Goal: Task Accomplishment & Management: Manage account settings

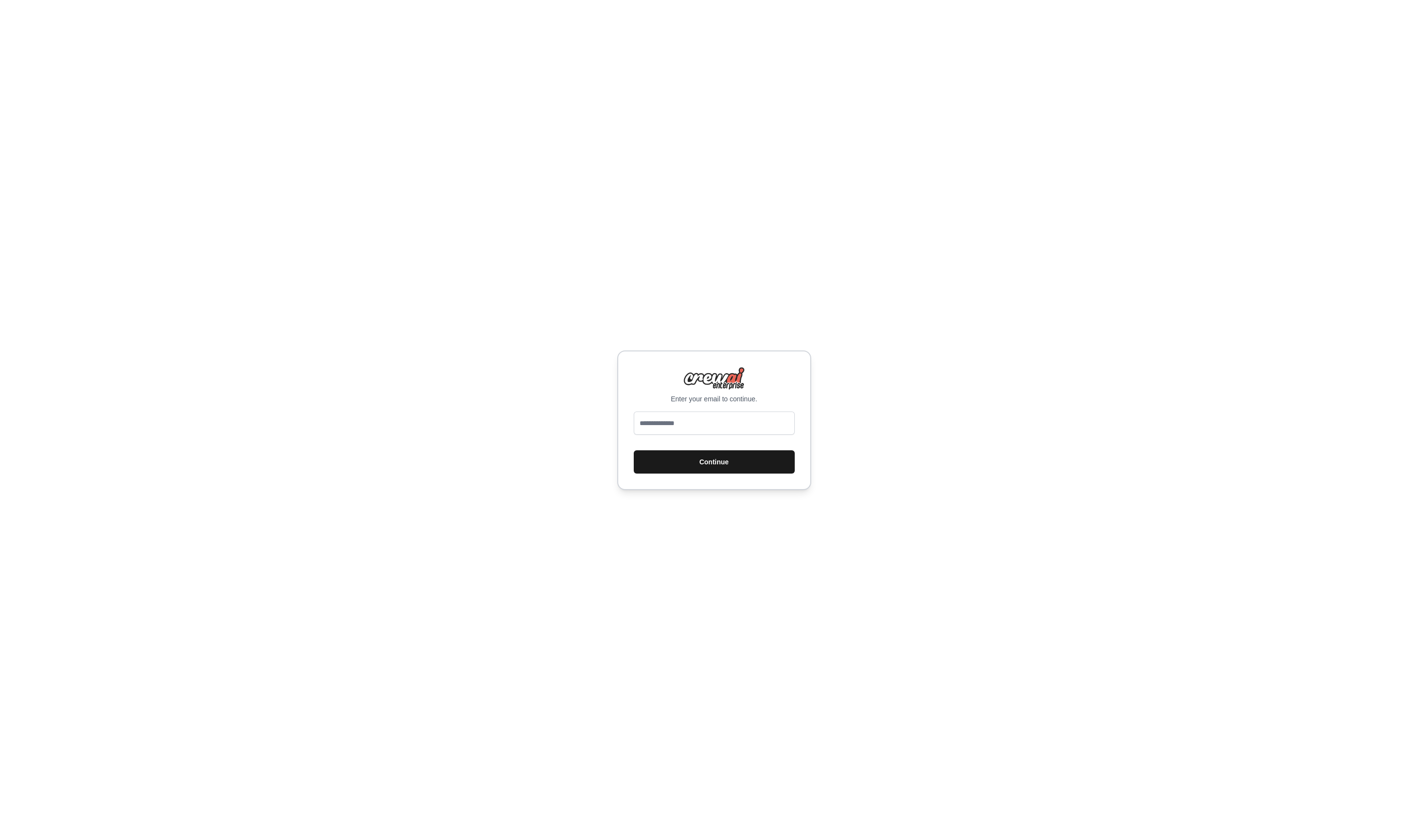
click at [689, 465] on button "Continue" at bounding box center [714, 462] width 161 height 23
click at [669, 421] on input "email" at bounding box center [714, 423] width 161 height 23
type input "**********"
click at [634, 450] on button "Continue" at bounding box center [714, 462] width 161 height 23
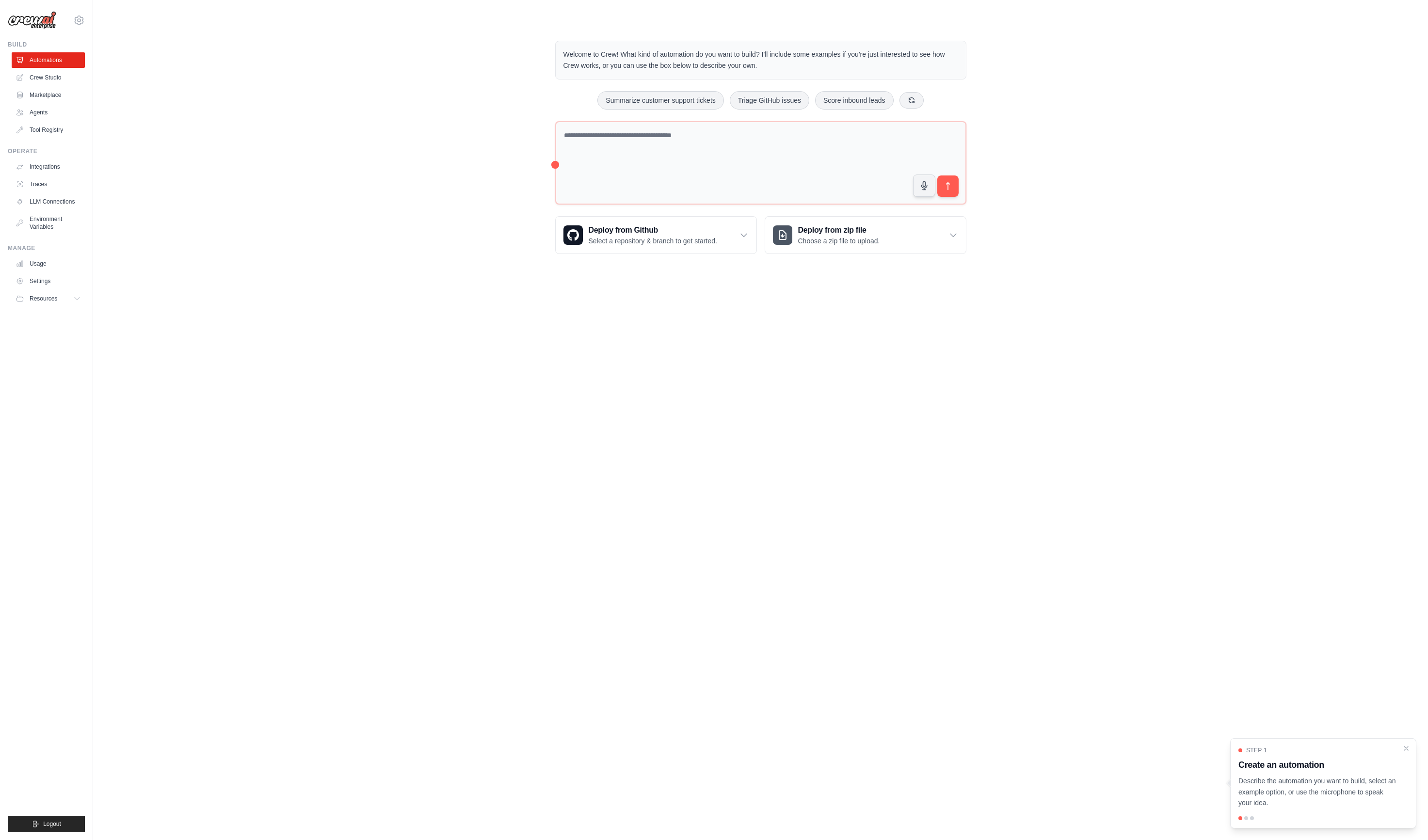
click at [1348, 771] on h3 "Create an automation" at bounding box center [1317, 765] width 158 height 13
click at [1407, 750] on icon "Close walkthrough" at bounding box center [1406, 748] width 9 height 9
click at [915, 101] on button at bounding box center [912, 100] width 24 height 17
click at [918, 101] on div "Generate weekly reports Process invoices automatically Automate social media po…" at bounding box center [761, 100] width 411 height 18
click at [925, 101] on button at bounding box center [924, 100] width 24 height 17
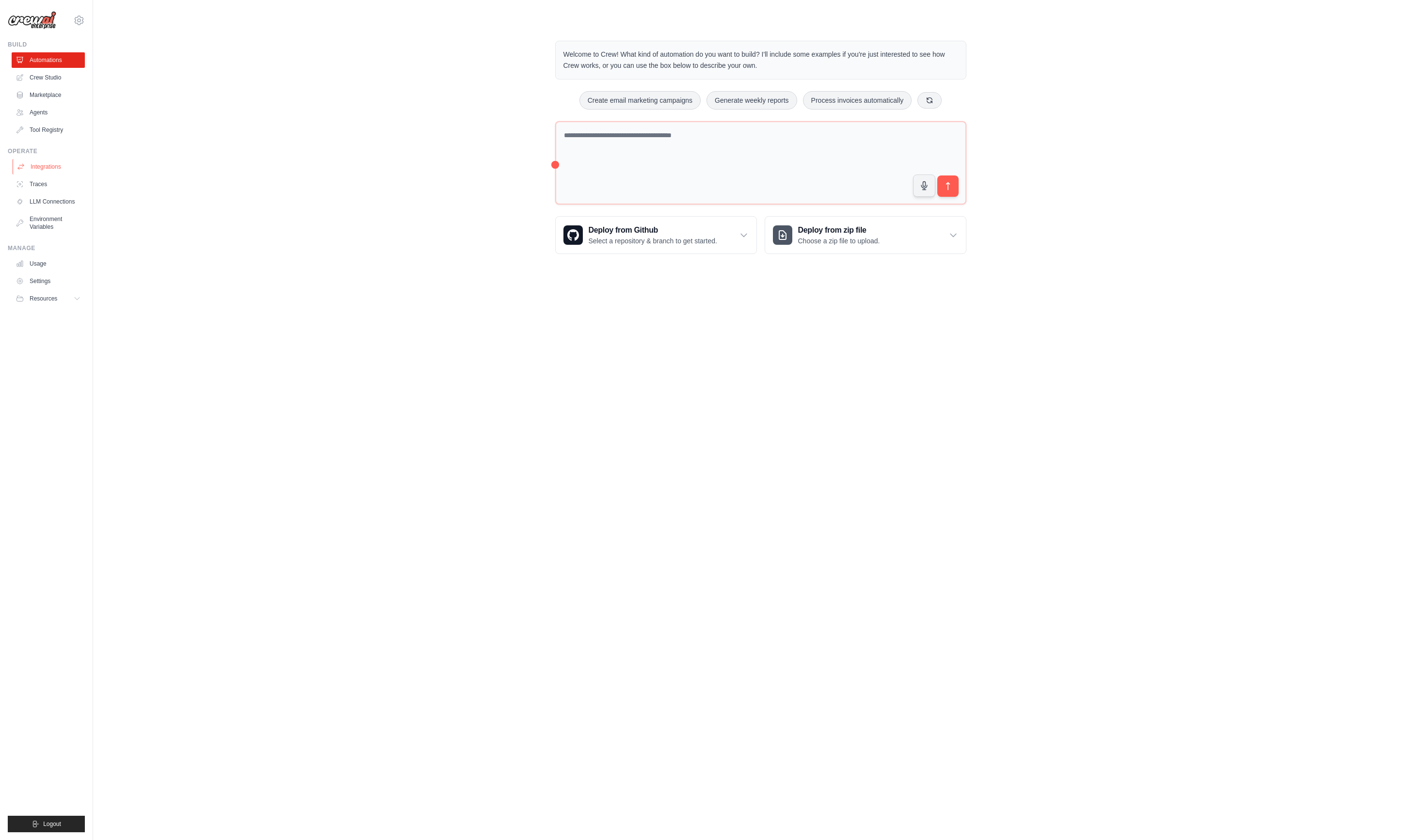
click at [33, 165] on link "Integrations" at bounding box center [49, 167] width 73 height 16
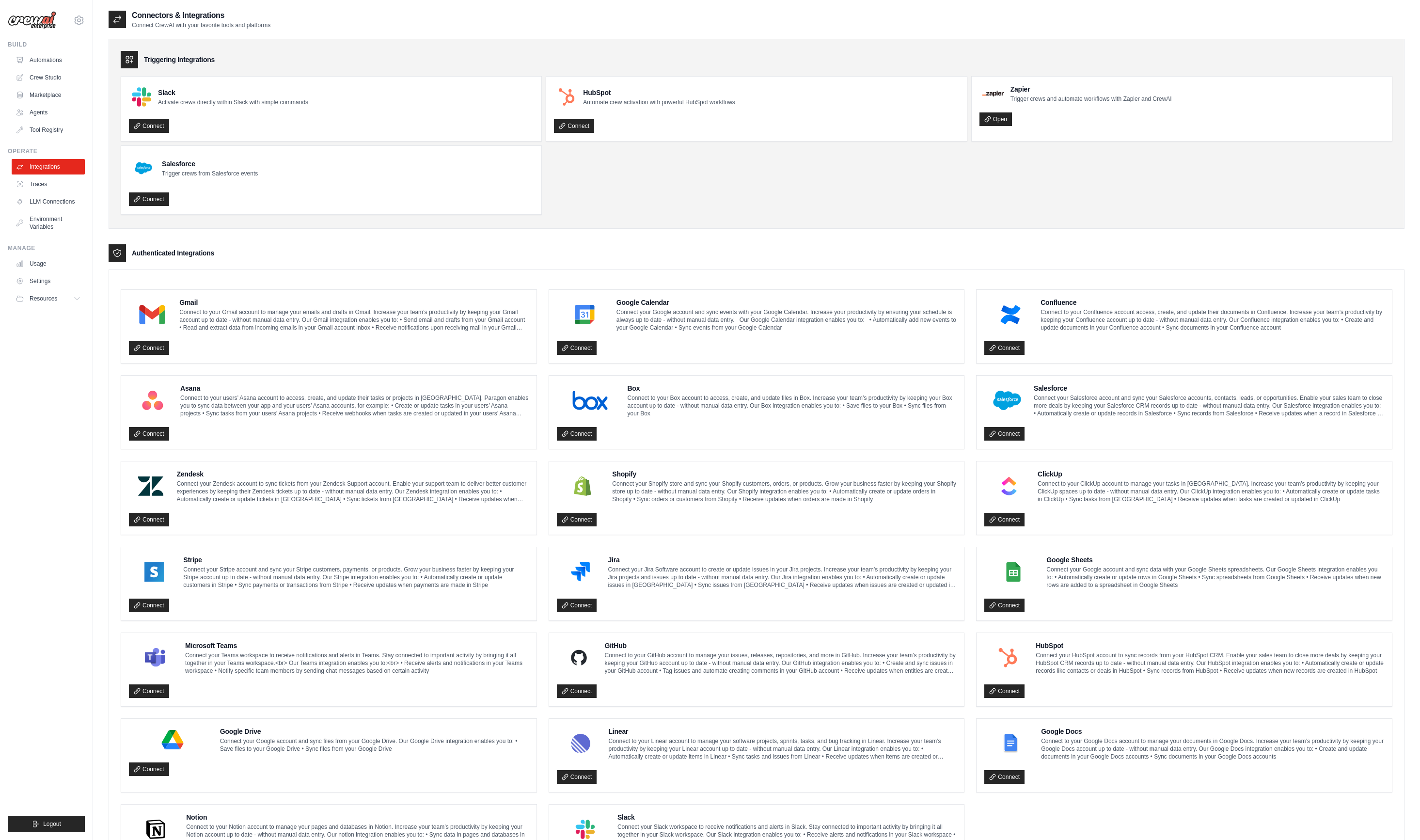
scroll to position [68, 0]
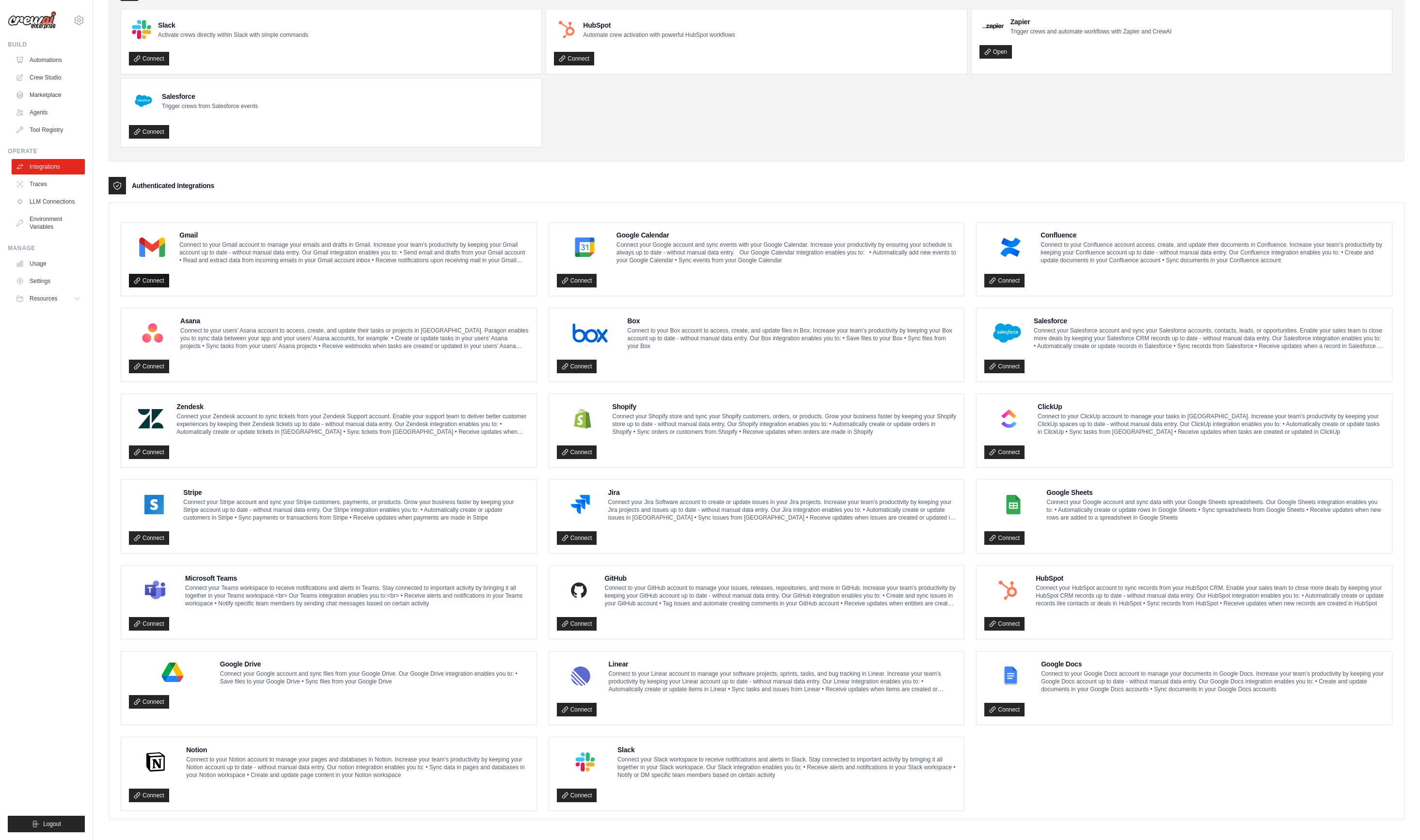
click at [150, 279] on link "Connect" at bounding box center [149, 280] width 40 height 13
click at [135, 280] on icon at bounding box center [137, 280] width 6 height 6
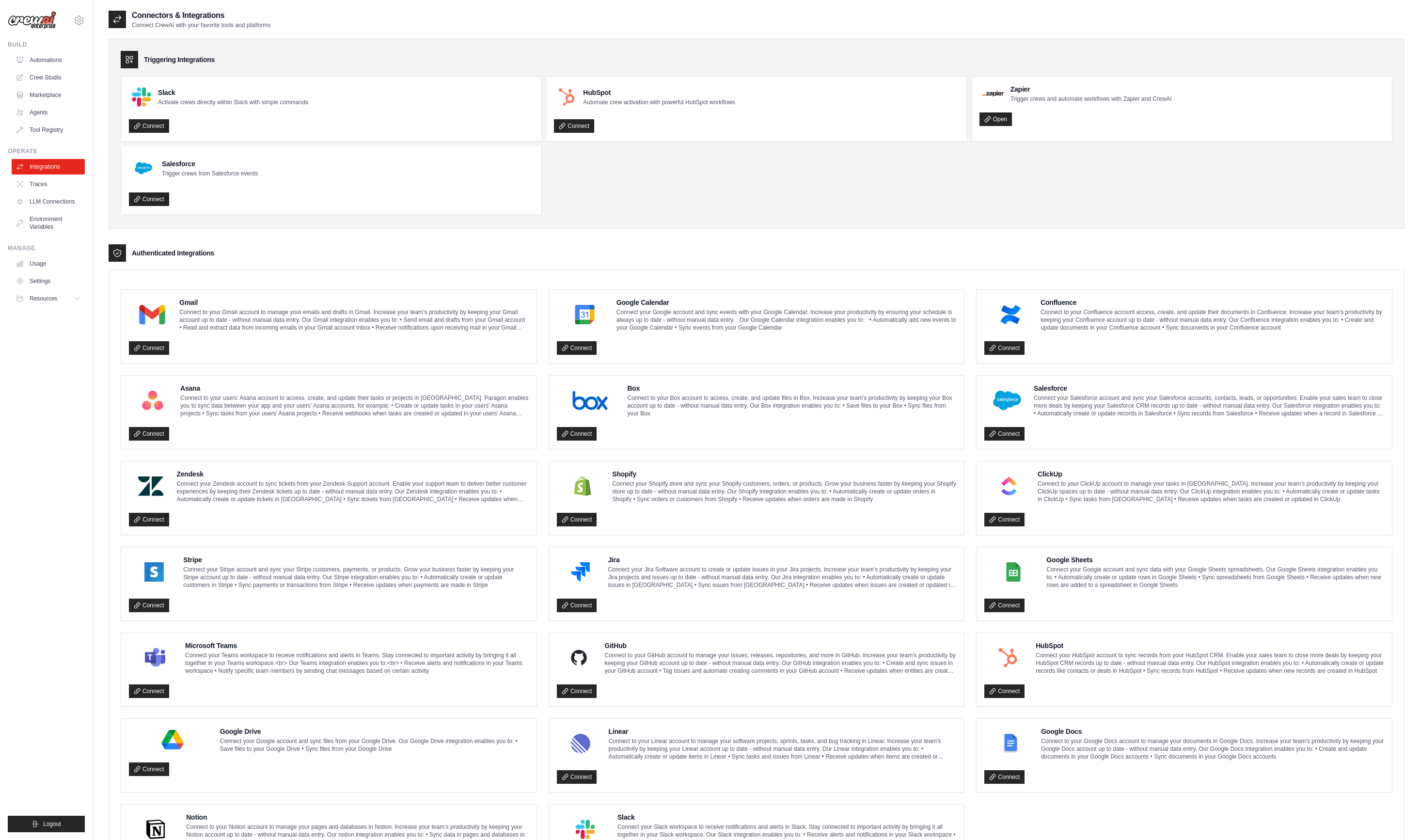
scroll to position [3, 0]
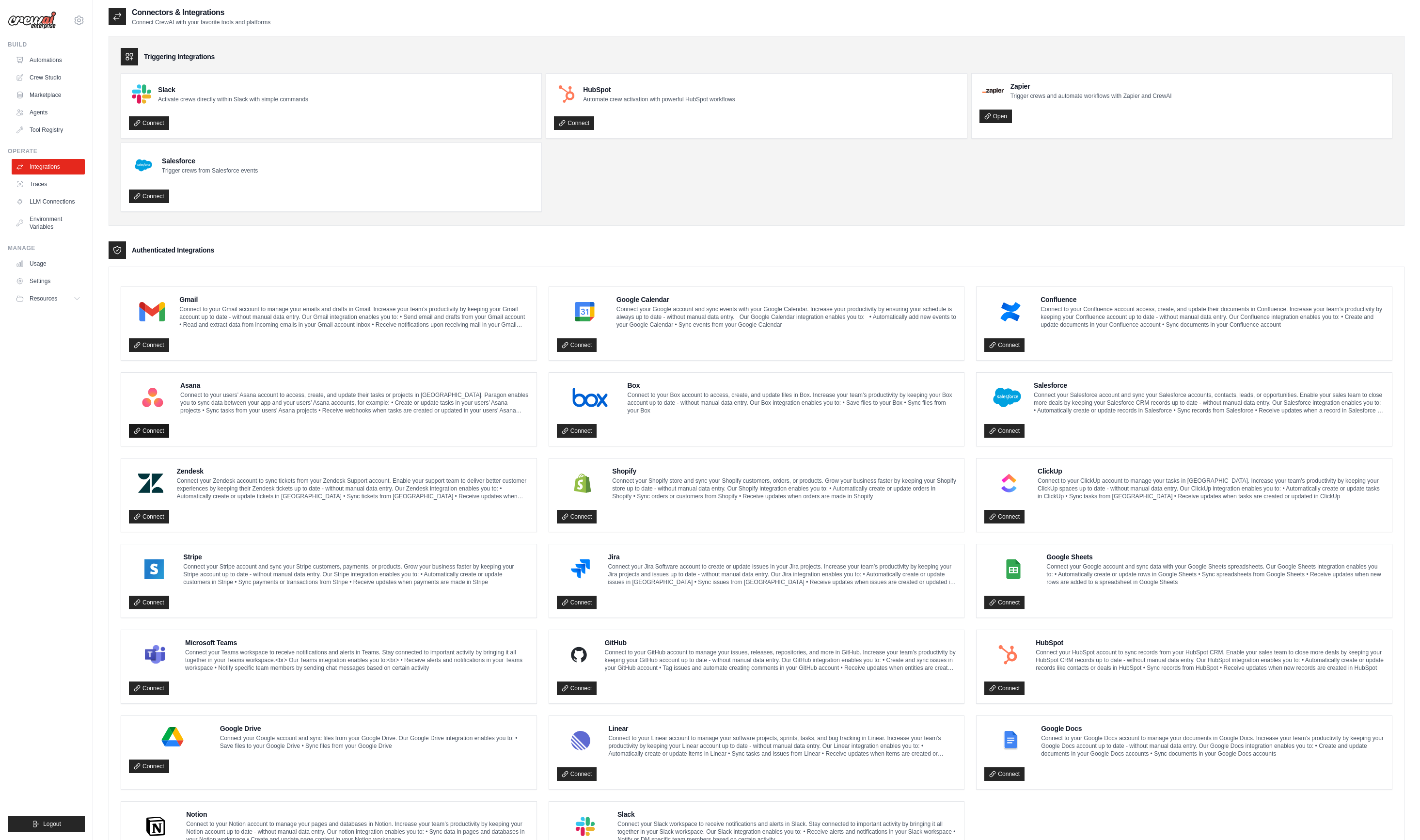
click at [151, 424] on link "Connect" at bounding box center [149, 431] width 40 height 13
click at [151, 430] on link "Connect" at bounding box center [149, 431] width 40 height 13
click at [52, 182] on link "Traces" at bounding box center [49, 184] width 73 height 16
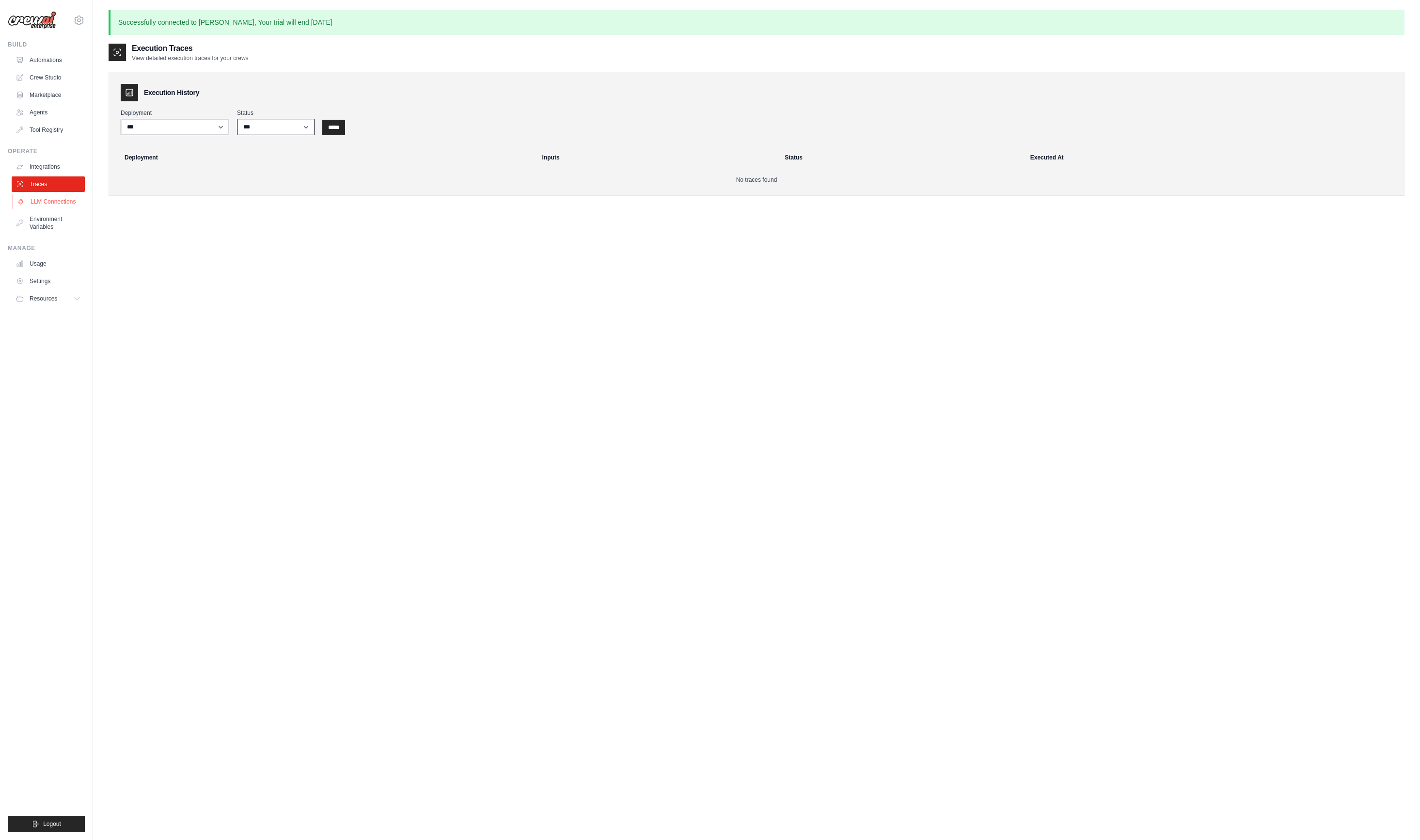
click at [53, 204] on link "LLM Connections" at bounding box center [49, 202] width 73 height 16
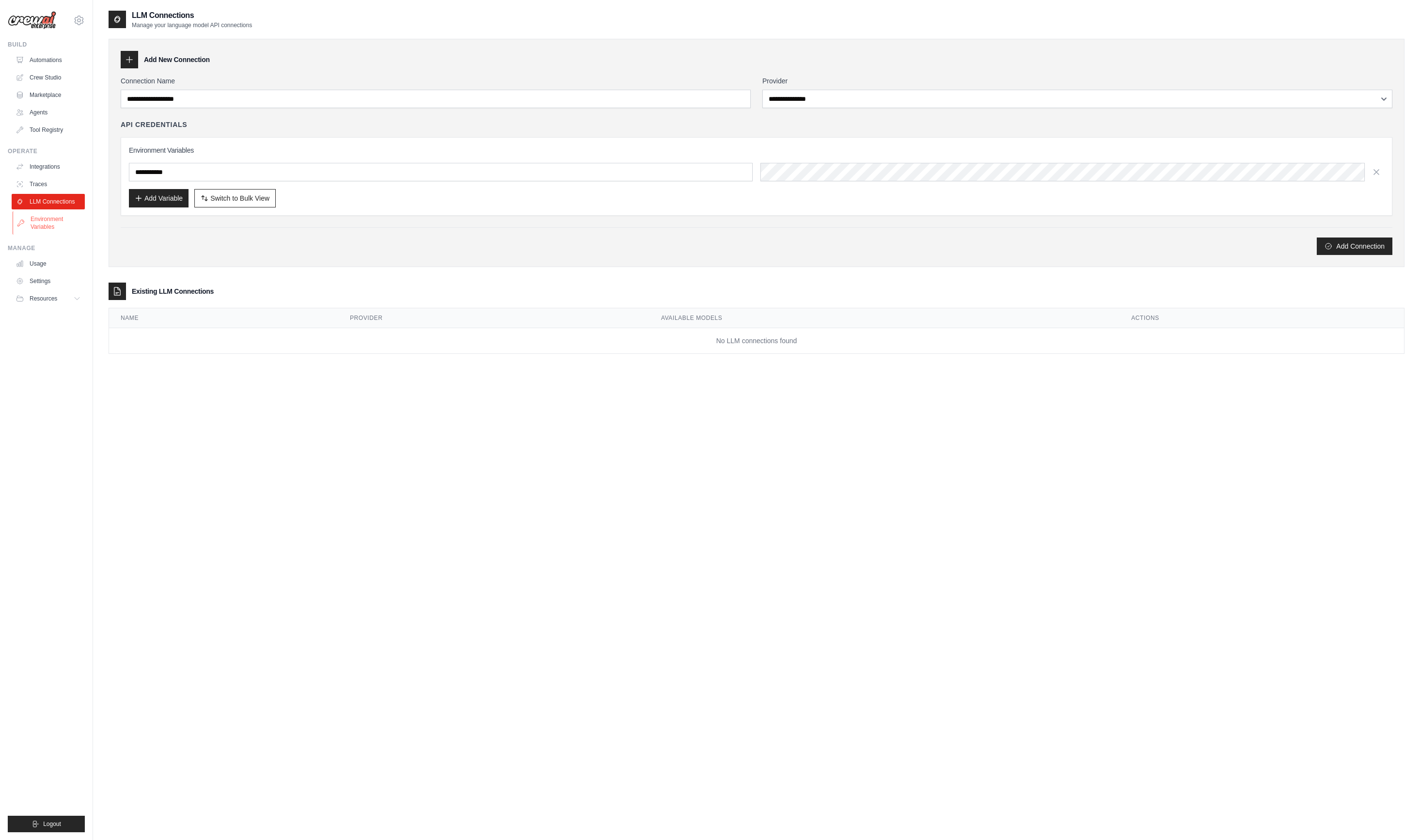
click at [44, 221] on link "Environment Variables" at bounding box center [49, 223] width 73 height 23
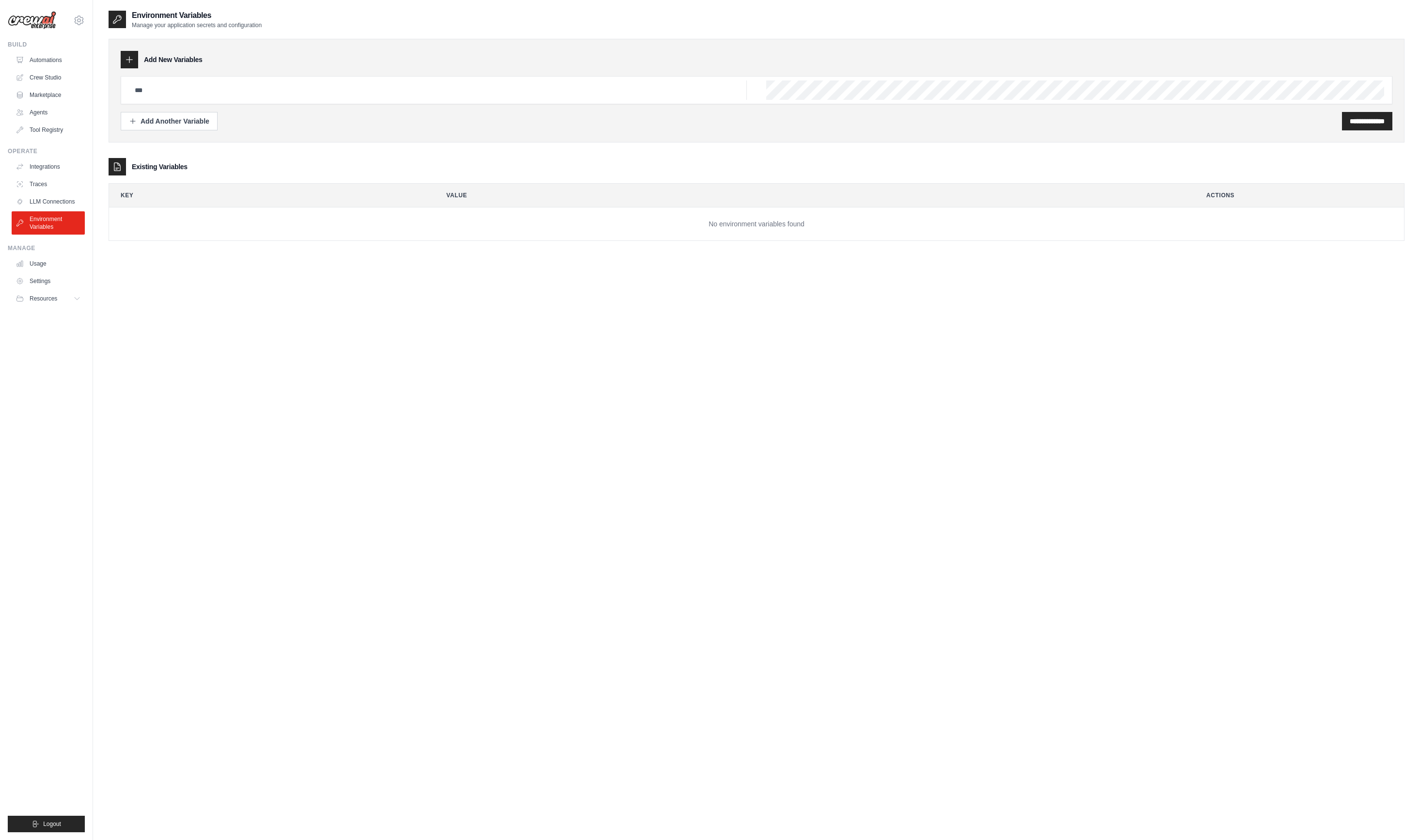
click at [43, 149] on div "Operate" at bounding box center [46, 151] width 77 height 8
click at [44, 137] on link "Tool Registry" at bounding box center [49, 130] width 73 height 16
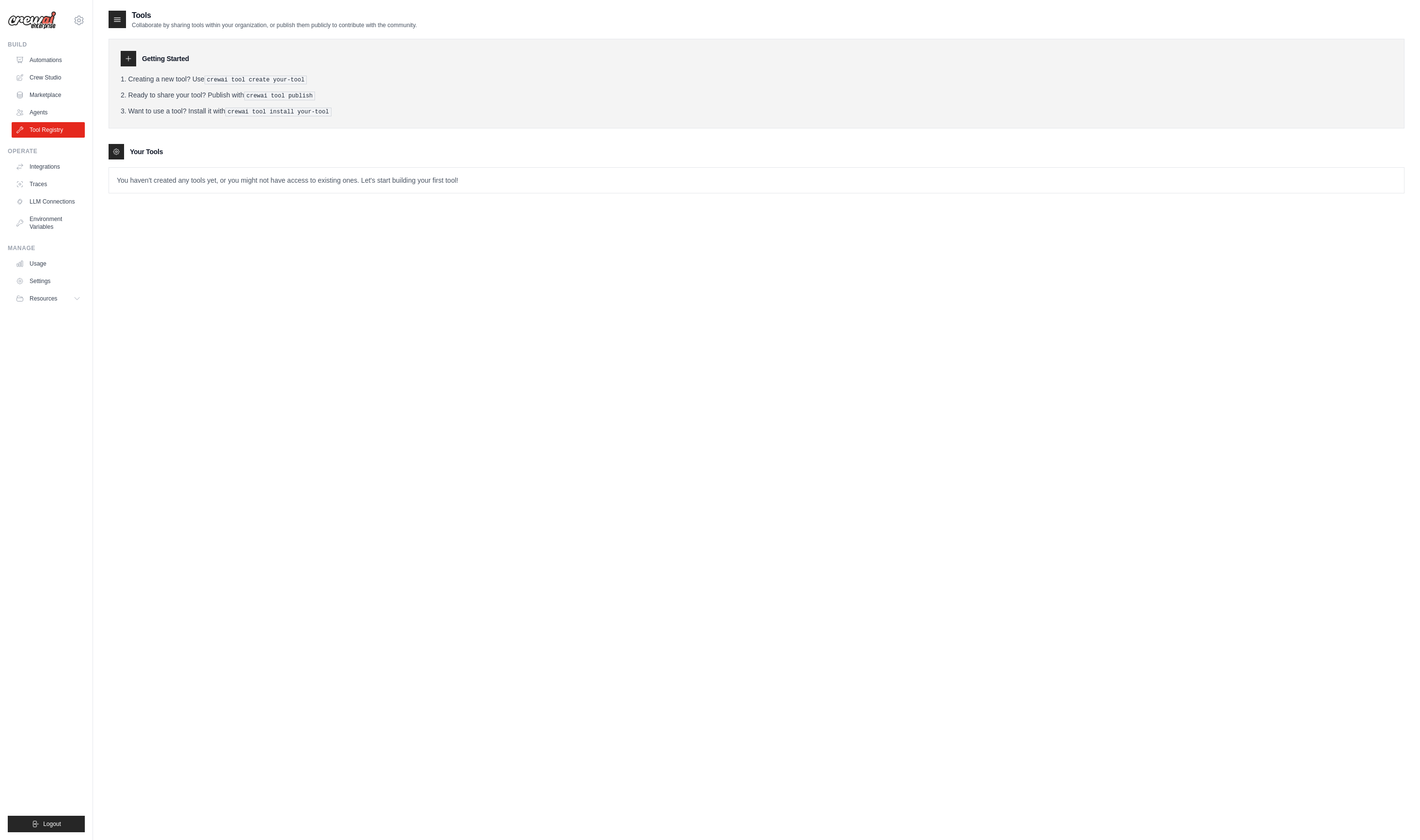
click at [50, 119] on link "Agents" at bounding box center [48, 112] width 73 height 16
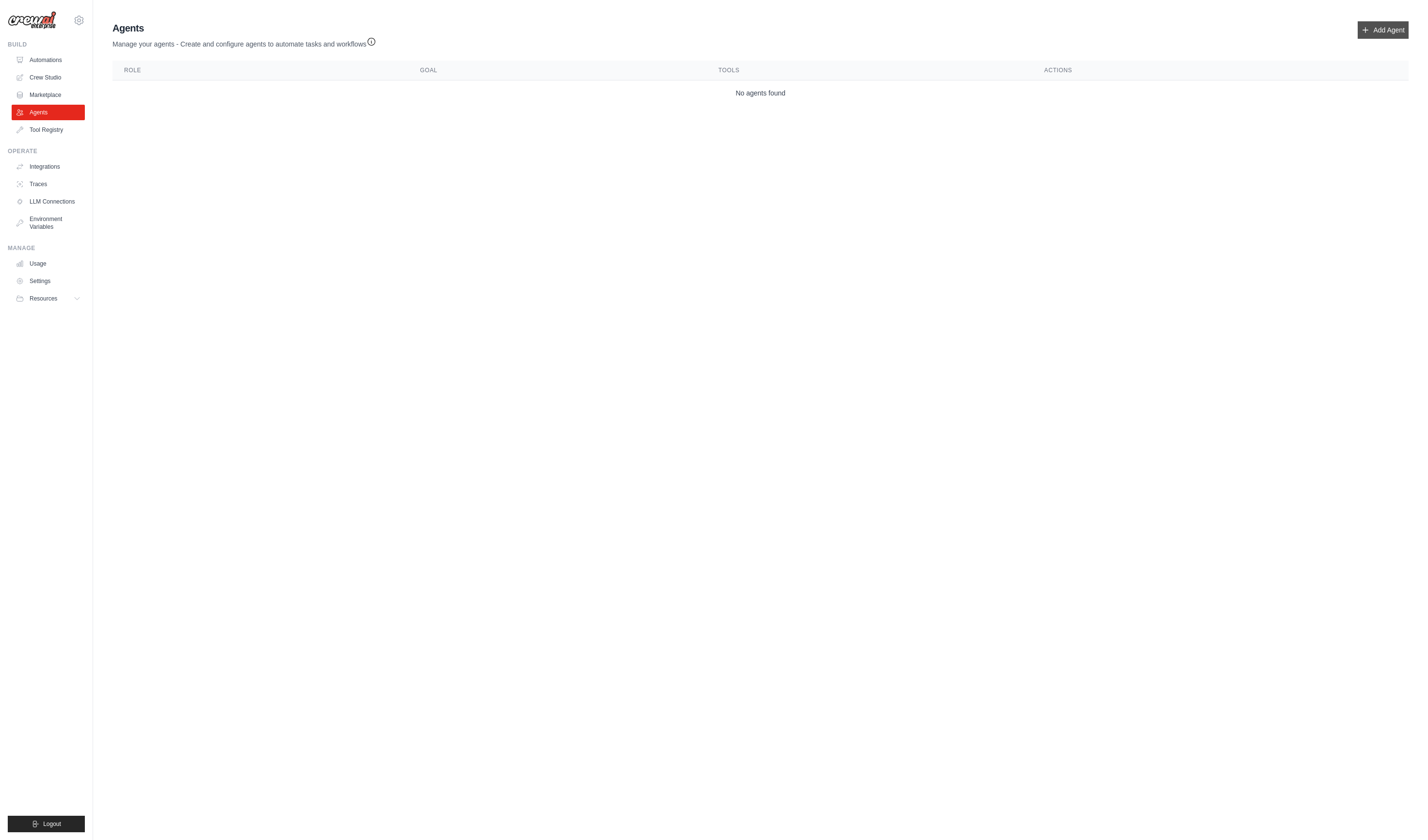
click at [1399, 24] on link "Add Agent" at bounding box center [1383, 29] width 51 height 17
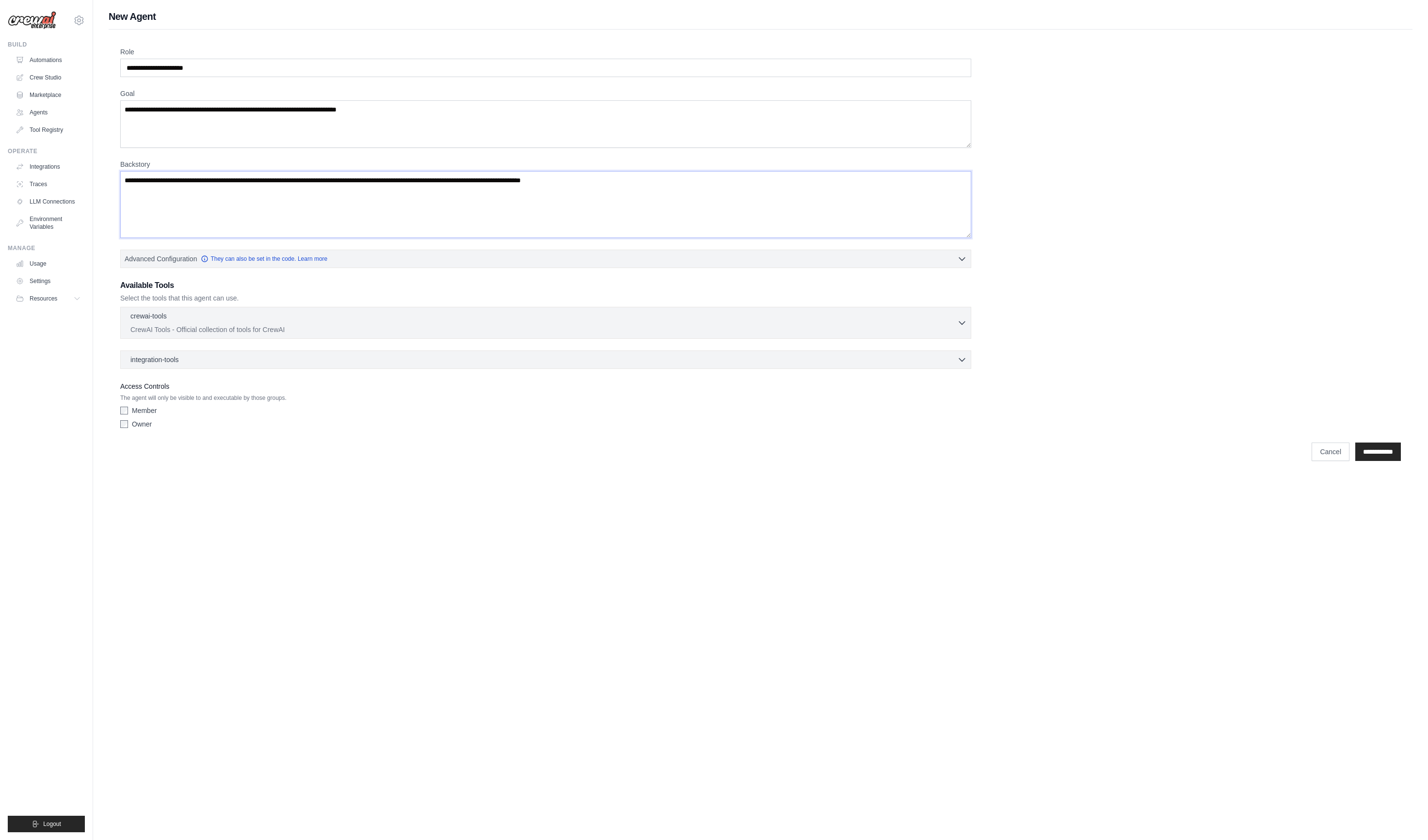
drag, startPoint x: 306, startPoint y: 182, endPoint x: 175, endPoint y: 161, distance: 132.7
click at [188, 163] on div "Backstory" at bounding box center [545, 199] width 851 height 79
drag, startPoint x: 188, startPoint y: 180, endPoint x: 426, endPoint y: 179, distance: 238.0
click at [426, 179] on textarea "Backstory" at bounding box center [545, 204] width 851 height 67
click at [297, 255] on link "They can also be set in the code. Learn more" at bounding box center [264, 258] width 126 height 8
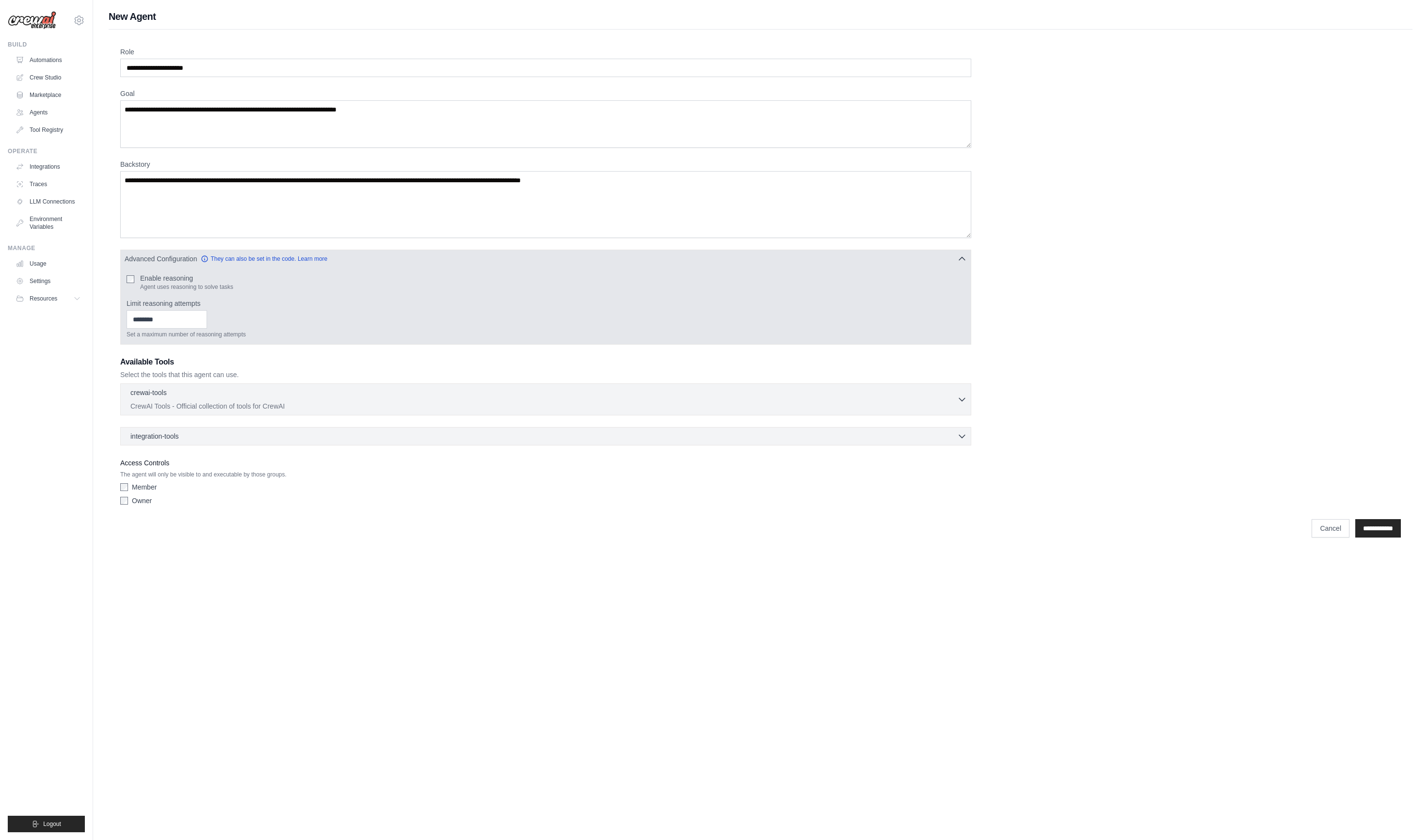
click at [169, 282] on label "Enable reasoning" at bounding box center [187, 278] width 93 height 9
click at [149, 286] on p "Agent uses reasoning to solve tasks" at bounding box center [187, 287] width 93 height 8
click at [153, 322] on input "Limit reasoning attempts" at bounding box center [166, 319] width 80 height 18
drag, startPoint x: 422, startPoint y: 308, endPoint x: 628, endPoint y: 294, distance: 206.5
click at [423, 308] on div "Limit reasoning attempts Set a maximum number of reasoning attempts" at bounding box center [545, 319] width 838 height 40
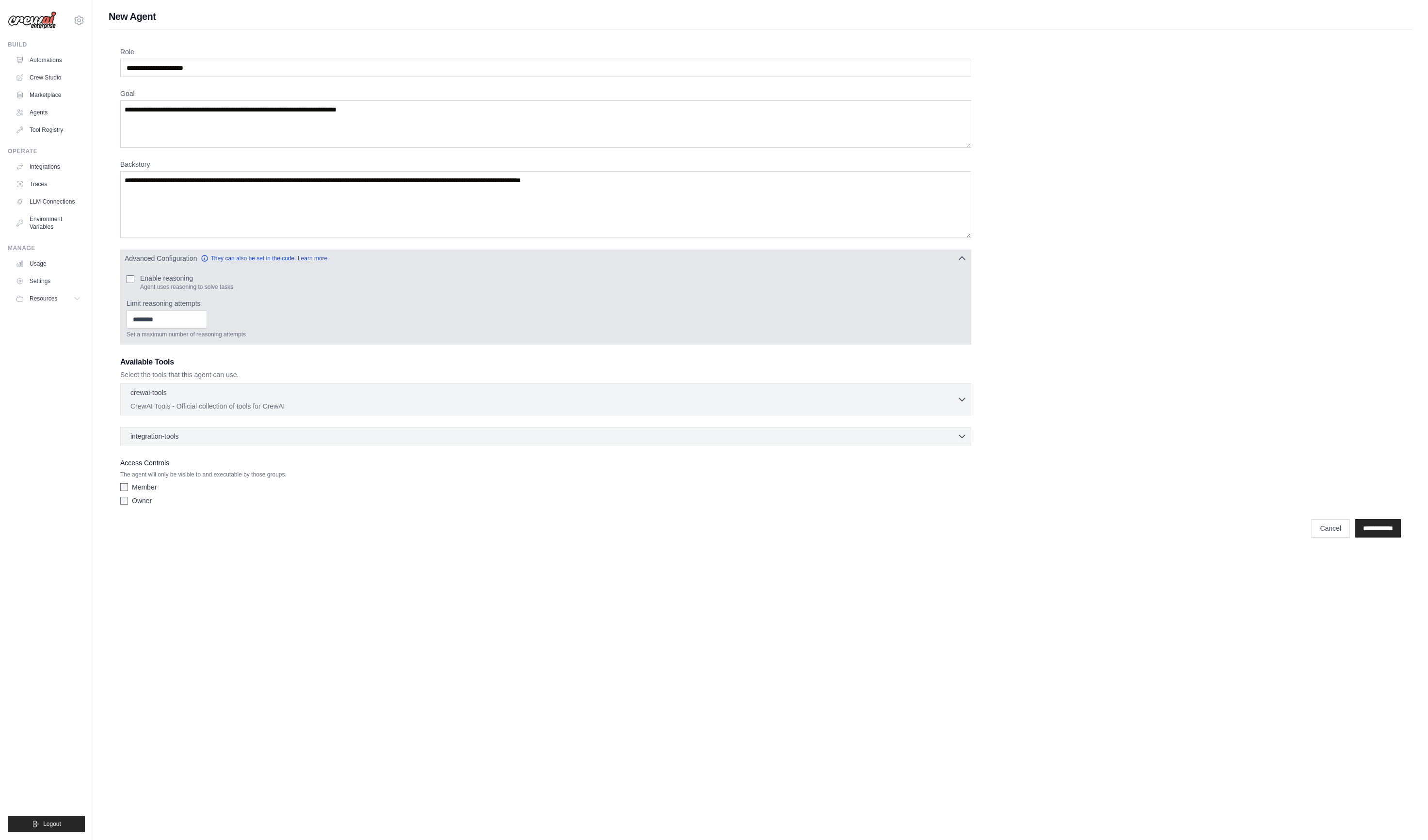
click at [875, 262] on button "Advanced Configuration They can also be set in the code. Learn more" at bounding box center [545, 258] width 850 height 17
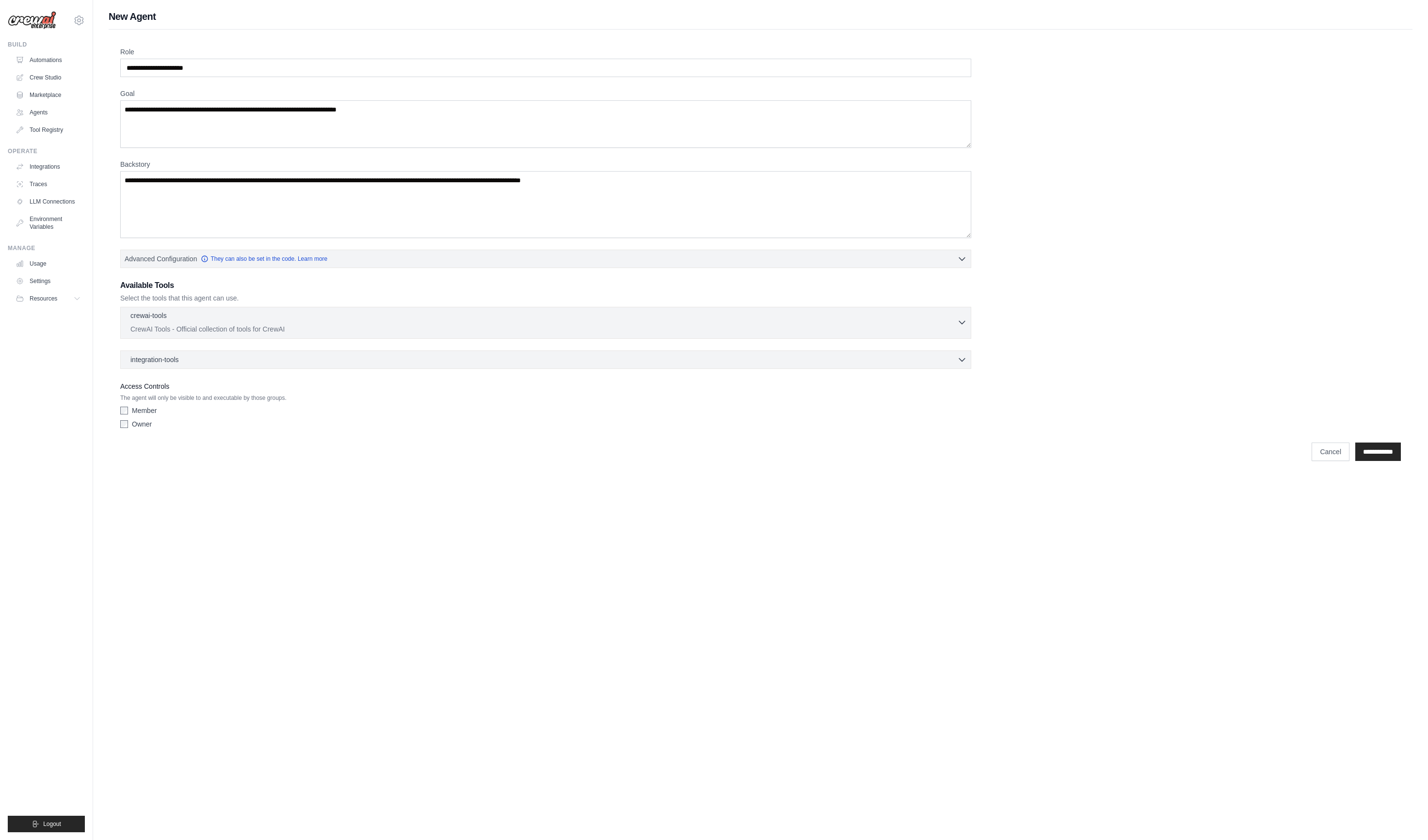
click at [169, 321] on div "crewai-tools 0 selected" at bounding box center [543, 316] width 827 height 12
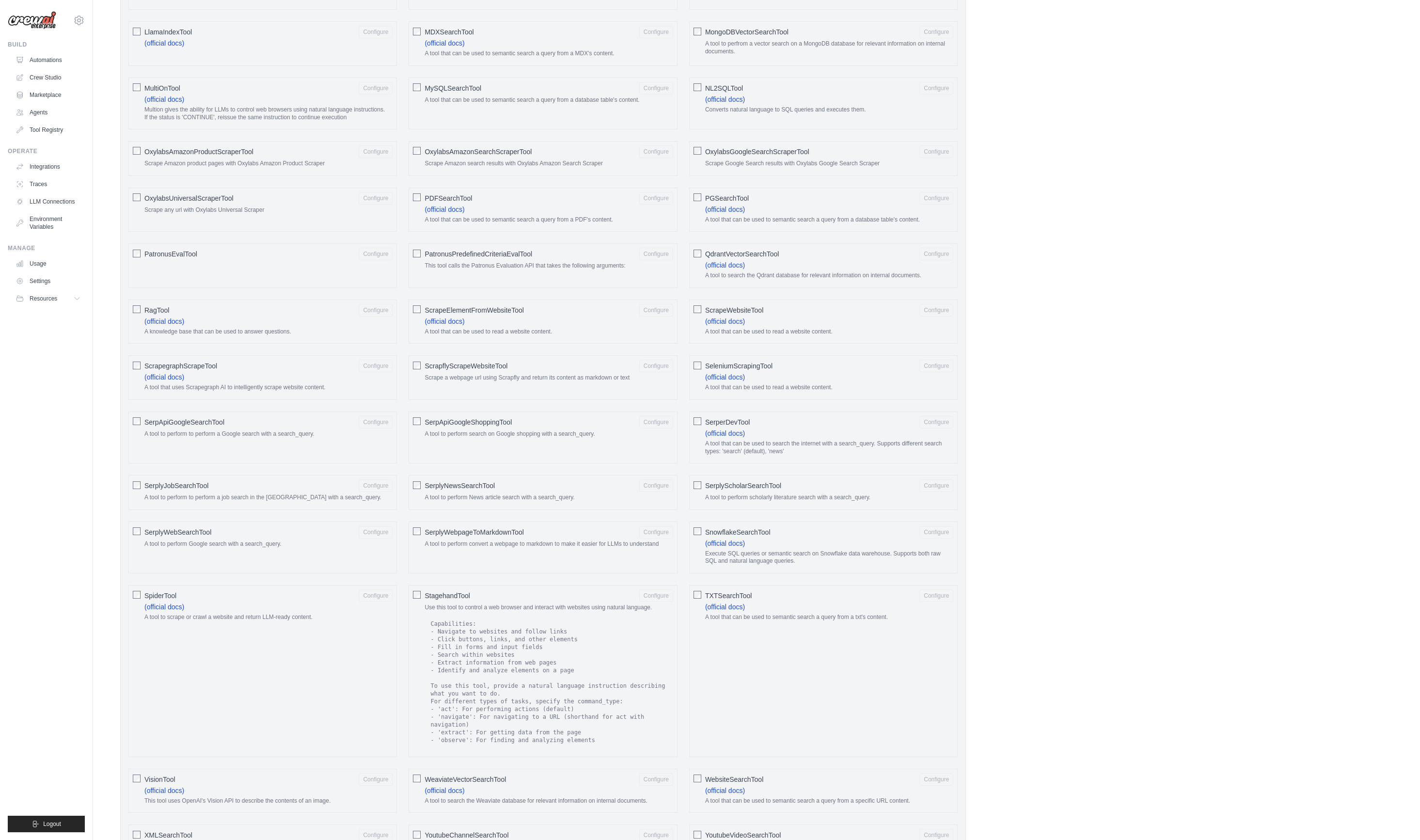
scroll to position [1027, 0]
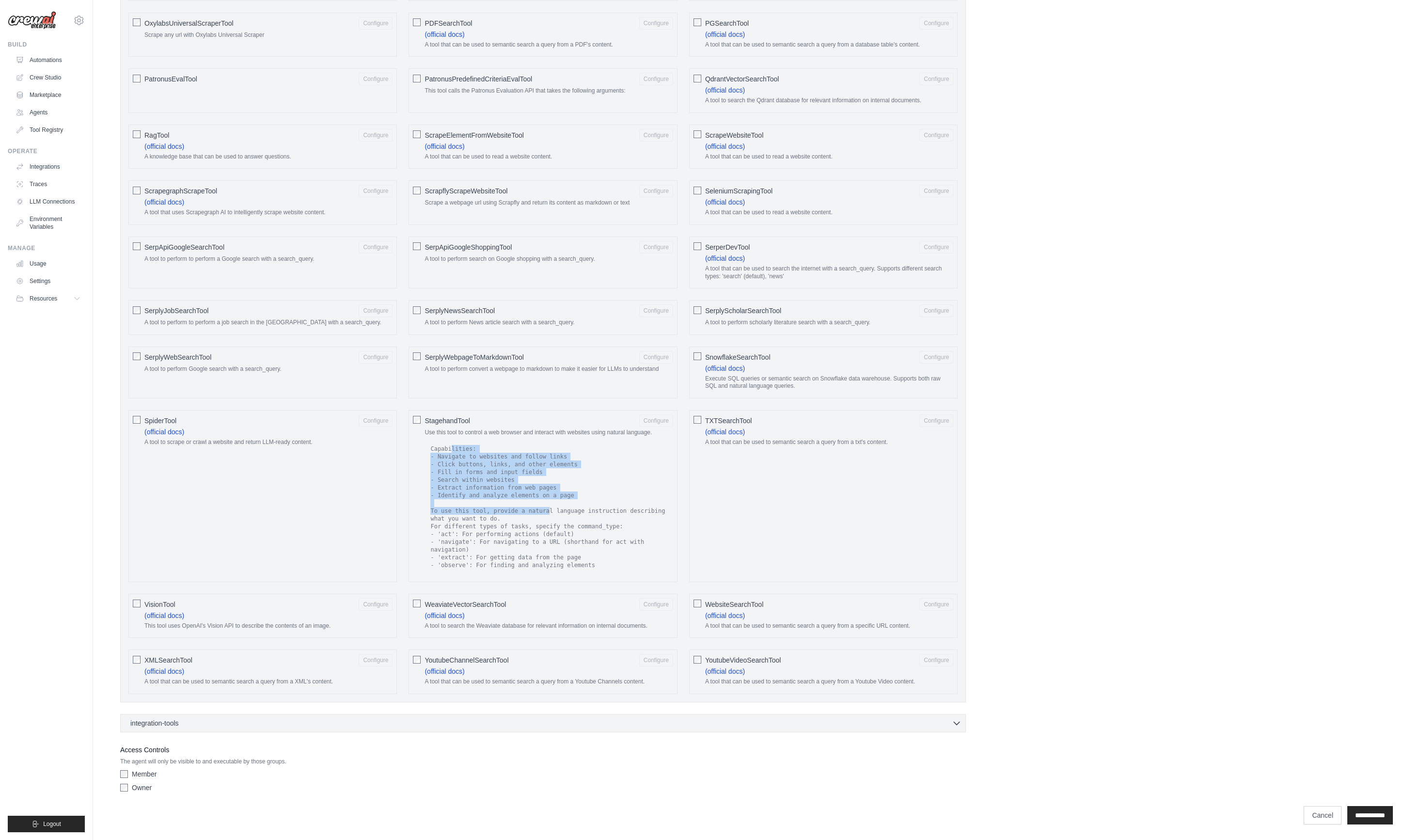
drag, startPoint x: 464, startPoint y: 457, endPoint x: 554, endPoint y: 519, distance: 109.3
click at [553, 518] on code "Capabilities: - Navigate to websites and follow links - Click buttons, links, a…" at bounding box center [548, 507] width 240 height 126
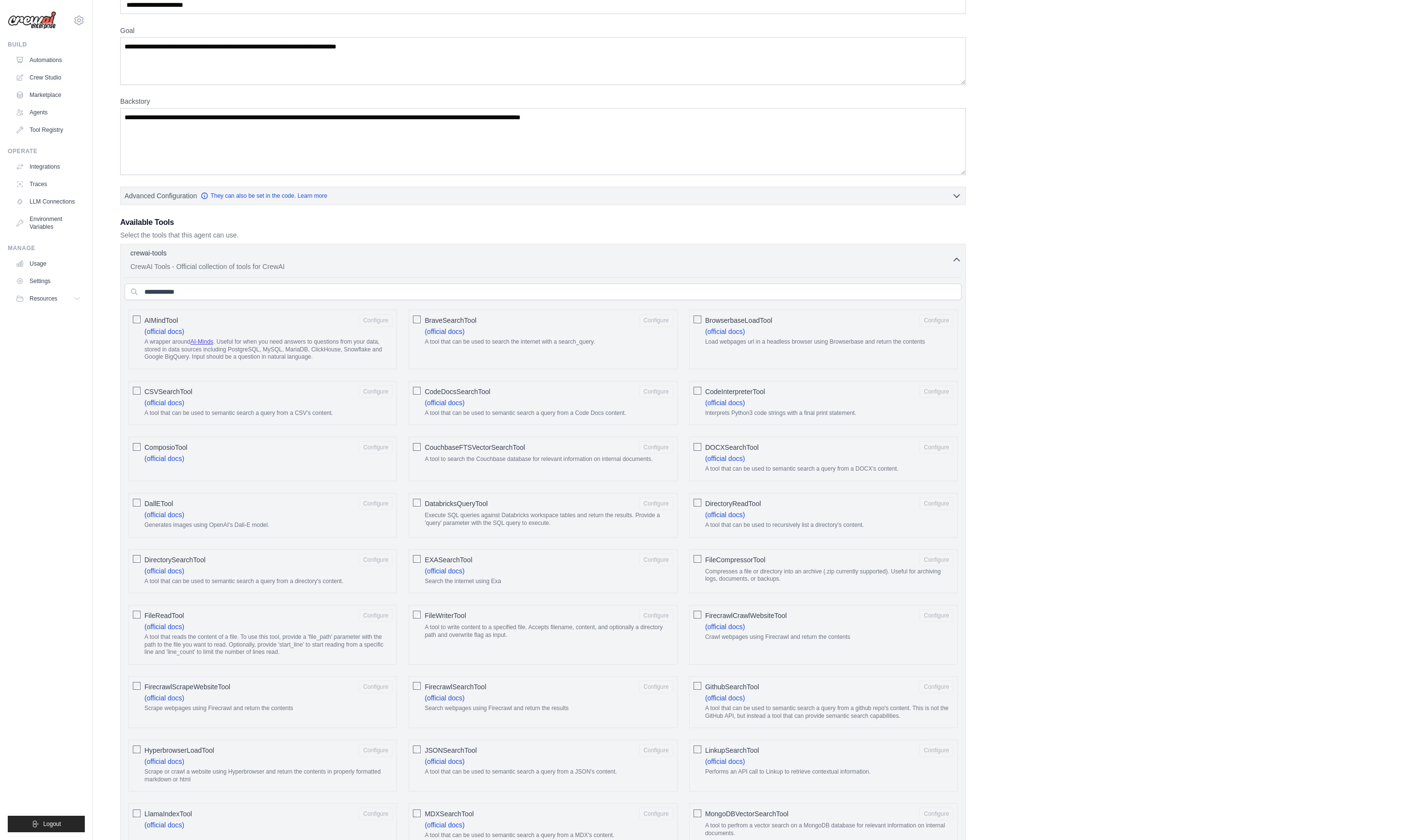
scroll to position [0, 0]
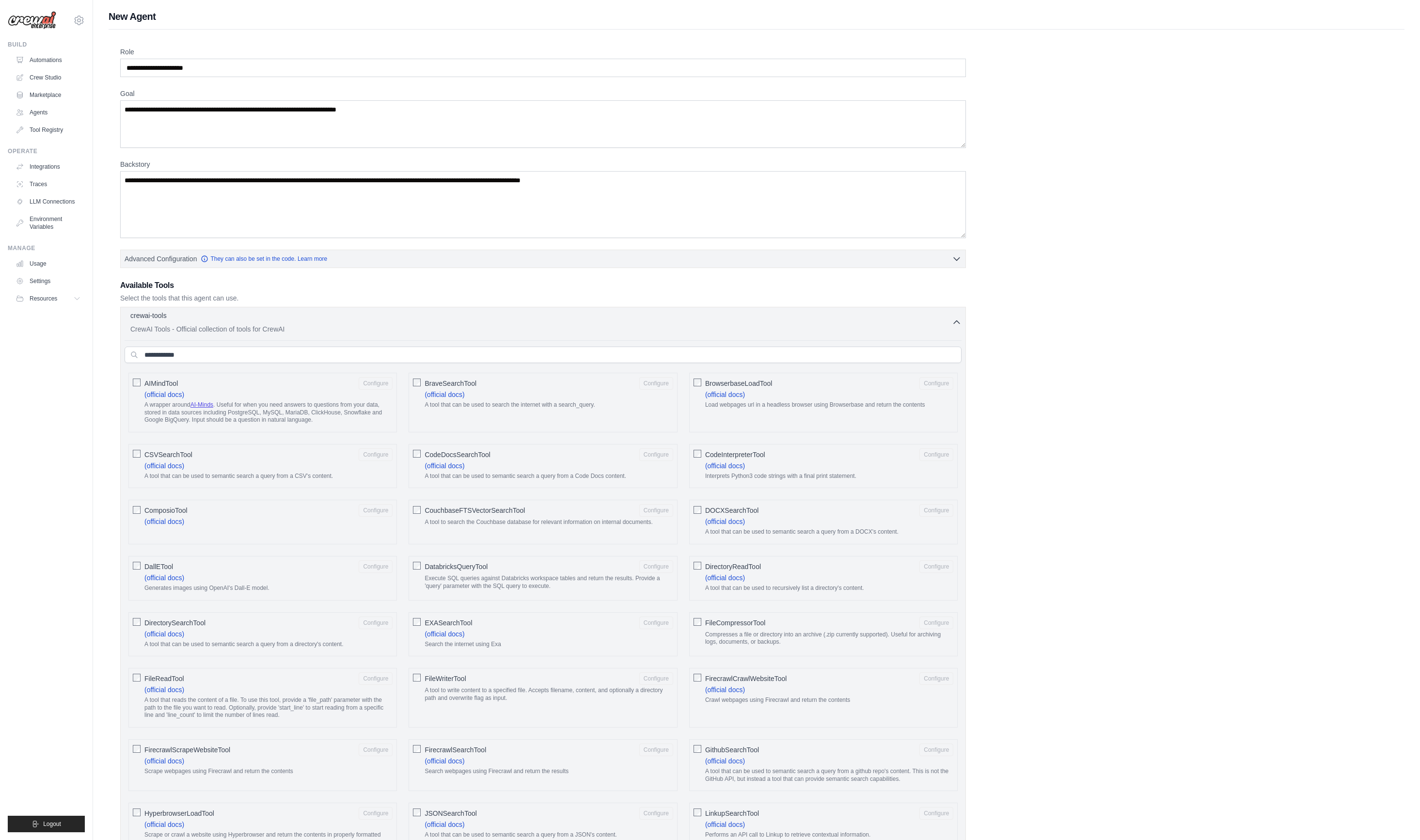
click at [936, 322] on div "crewai-tools 0 selected CrewAI Tools - Official collection of tools for CrewAI" at bounding box center [541, 322] width 822 height 23
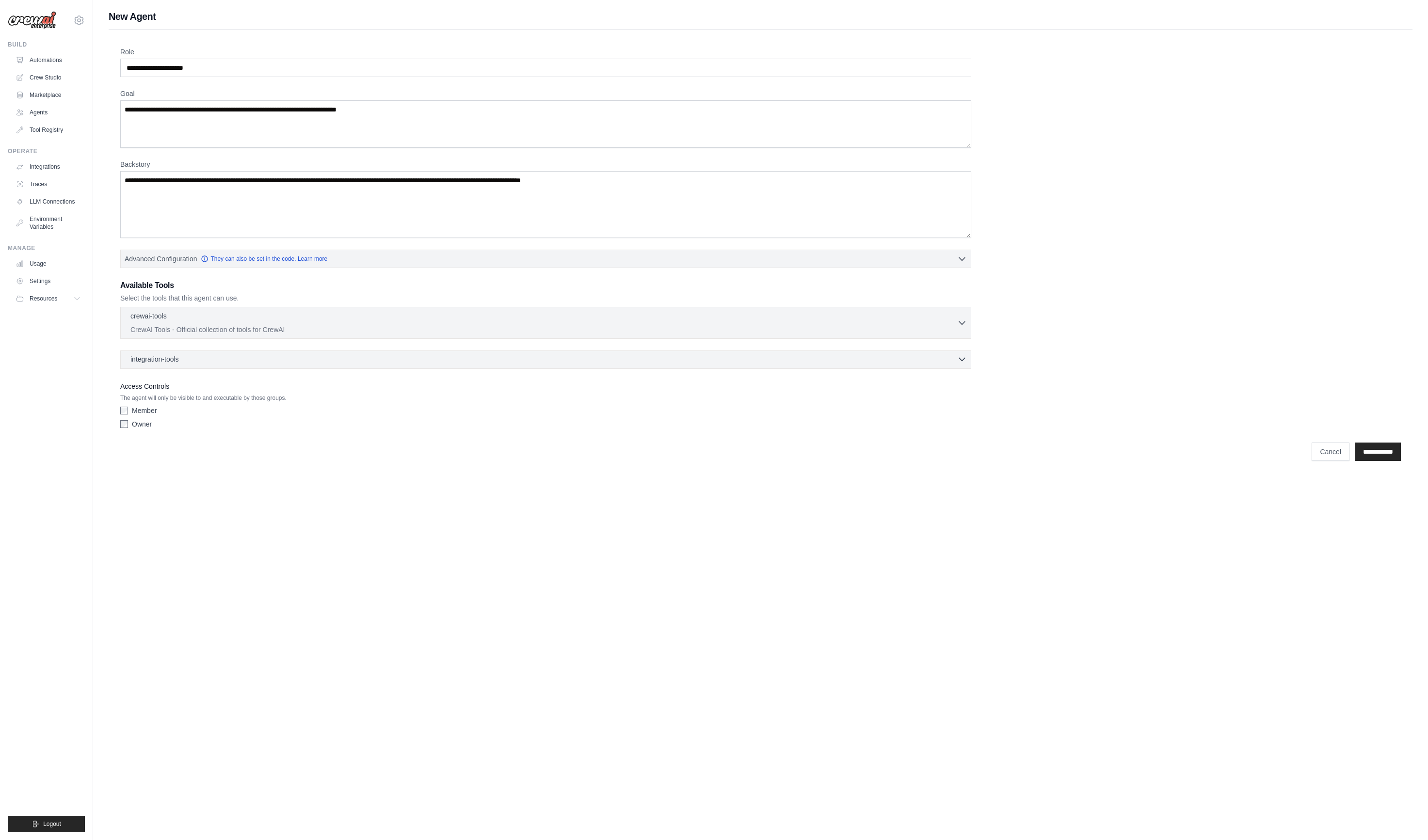
click at [268, 354] on div "integration-tools 0 selected" at bounding box center [548, 358] width 837 height 9
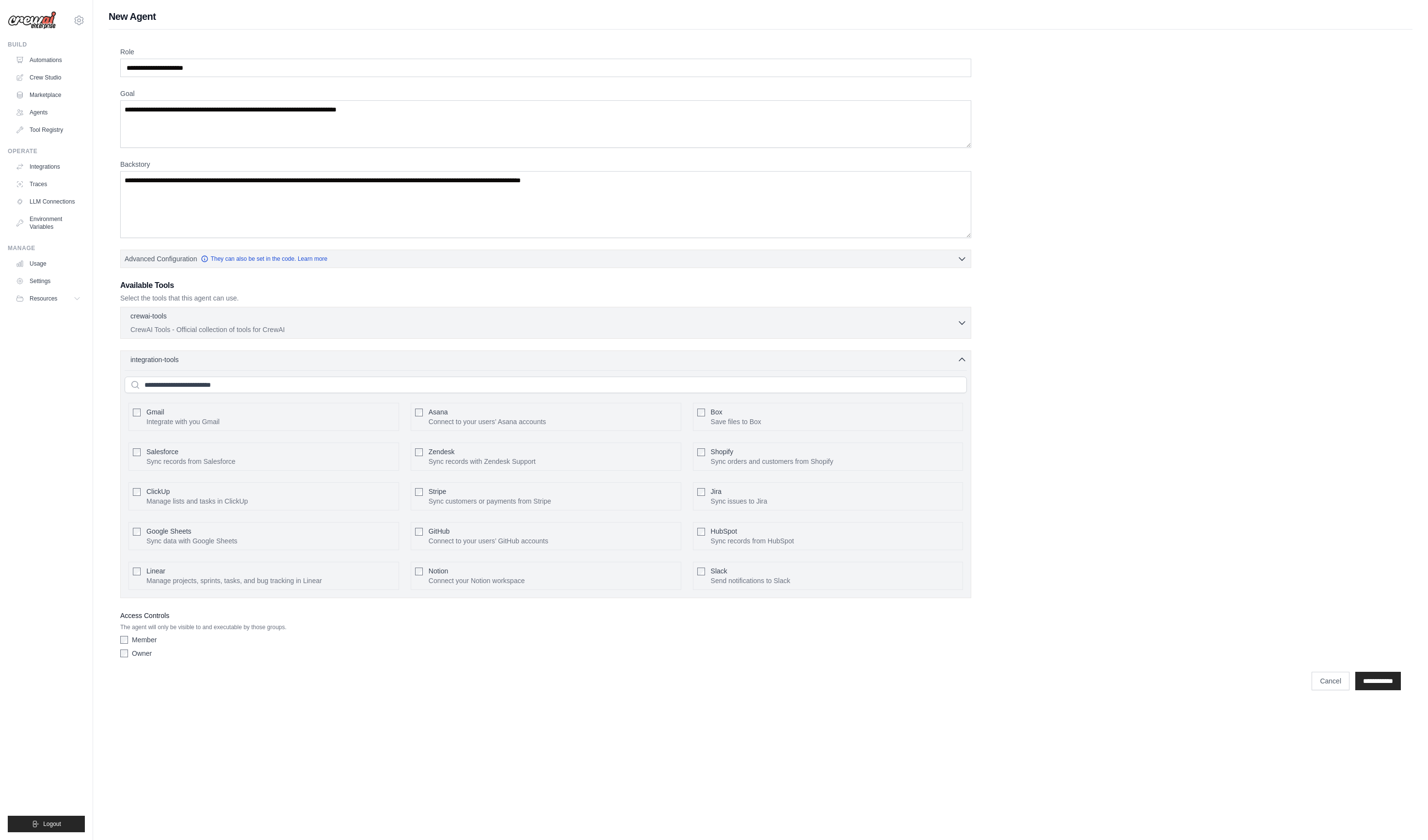
click at [238, 404] on div "Gmail Integrate with you Gmail Configure" at bounding box center [264, 417] width 271 height 28
click at [160, 416] on div "Gmail Integrate with you Gmail" at bounding box center [183, 417] width 73 height 19
click at [170, 365] on div "integration-tools 0 selected Gmail Asana Box Salesforce" at bounding box center [545, 474] width 851 height 248
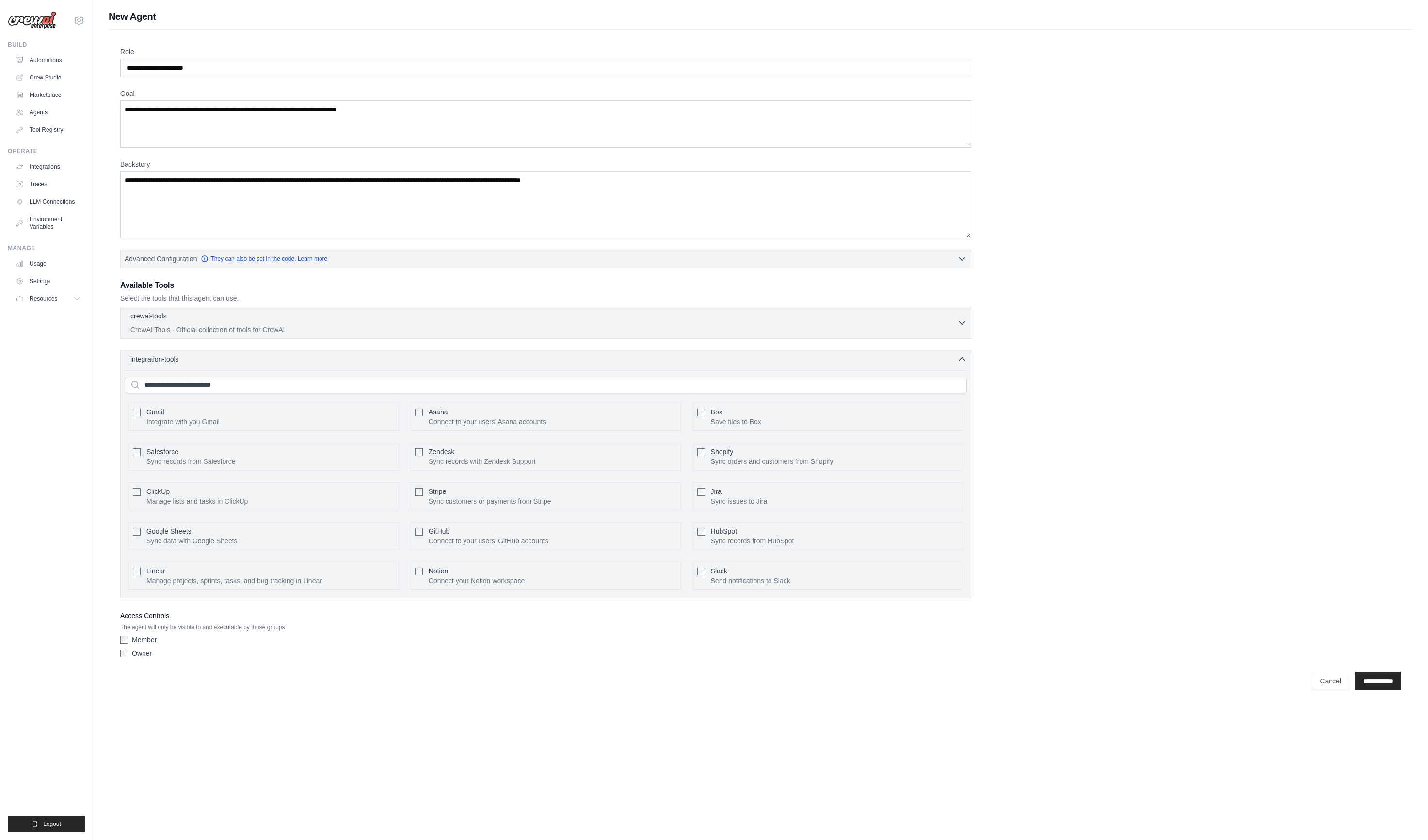
click at [172, 356] on span "integration-tools" at bounding box center [154, 358] width 48 height 9
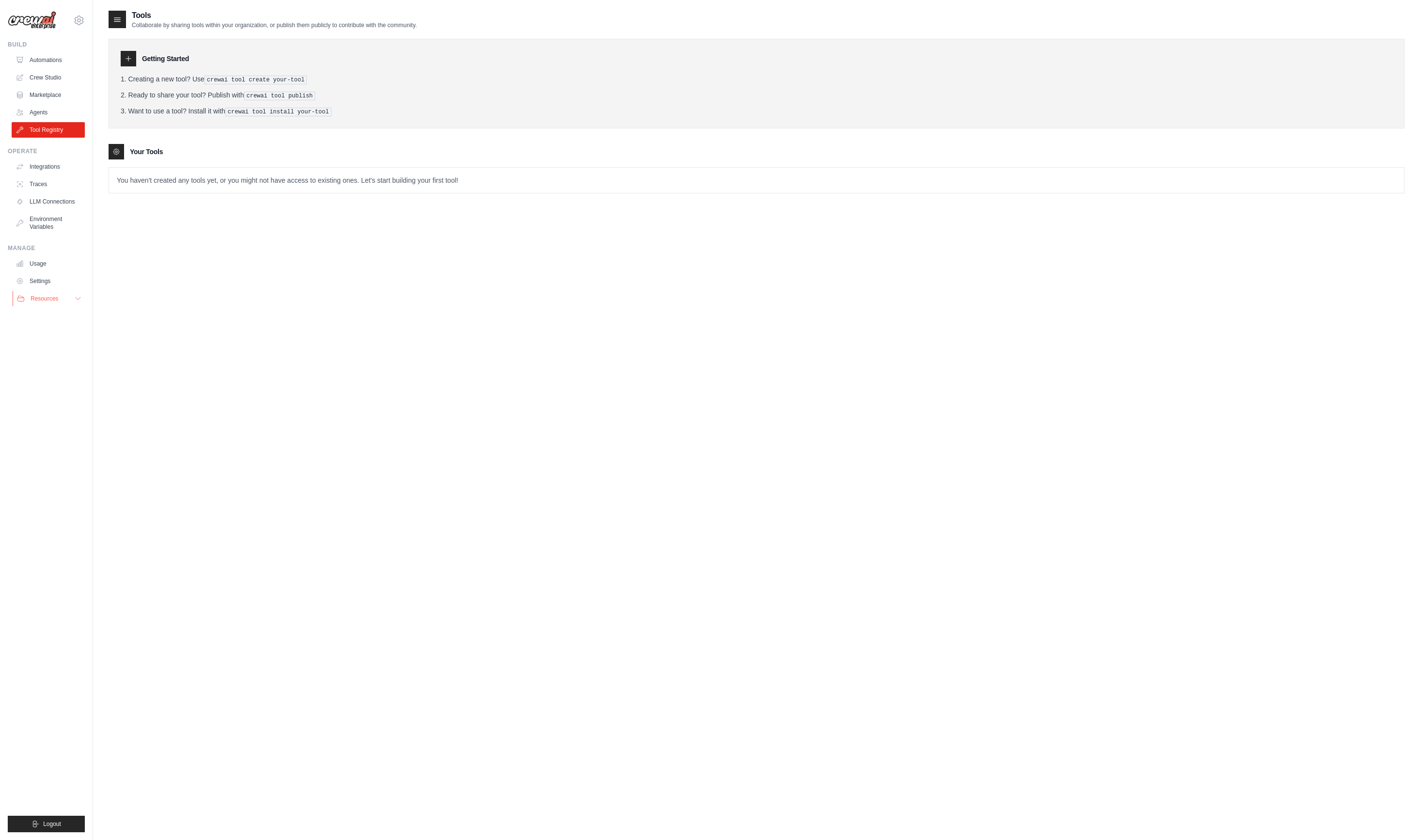
click at [28, 299] on div "Resources" at bounding box center [38, 299] width 41 height 8
click at [41, 285] on link "Settings" at bounding box center [49, 281] width 73 height 16
click at [48, 263] on link "Usage" at bounding box center [49, 264] width 73 height 16
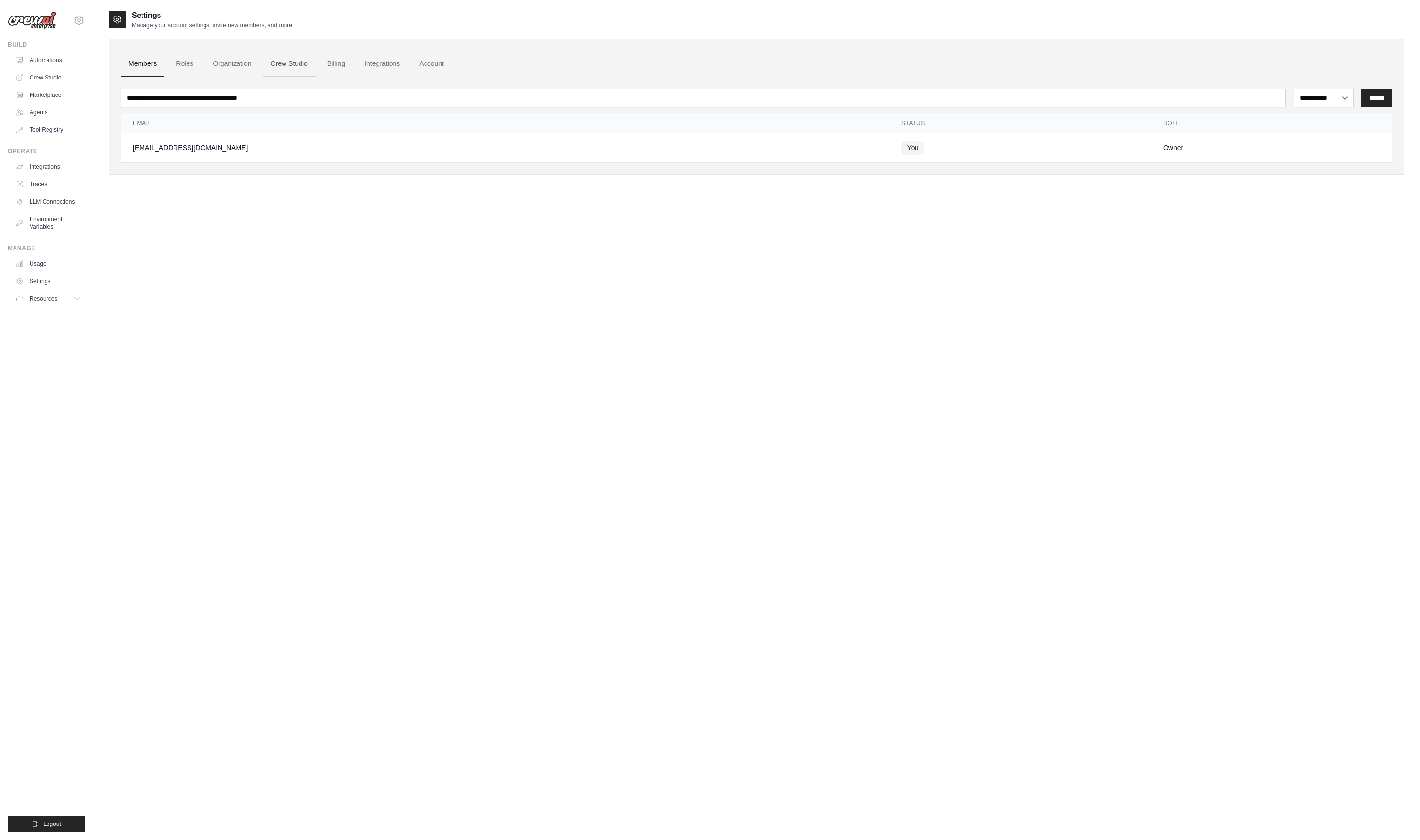
click at [315, 69] on link "Crew Studio" at bounding box center [289, 64] width 52 height 26
click at [350, 68] on link "Billing" at bounding box center [336, 64] width 33 height 26
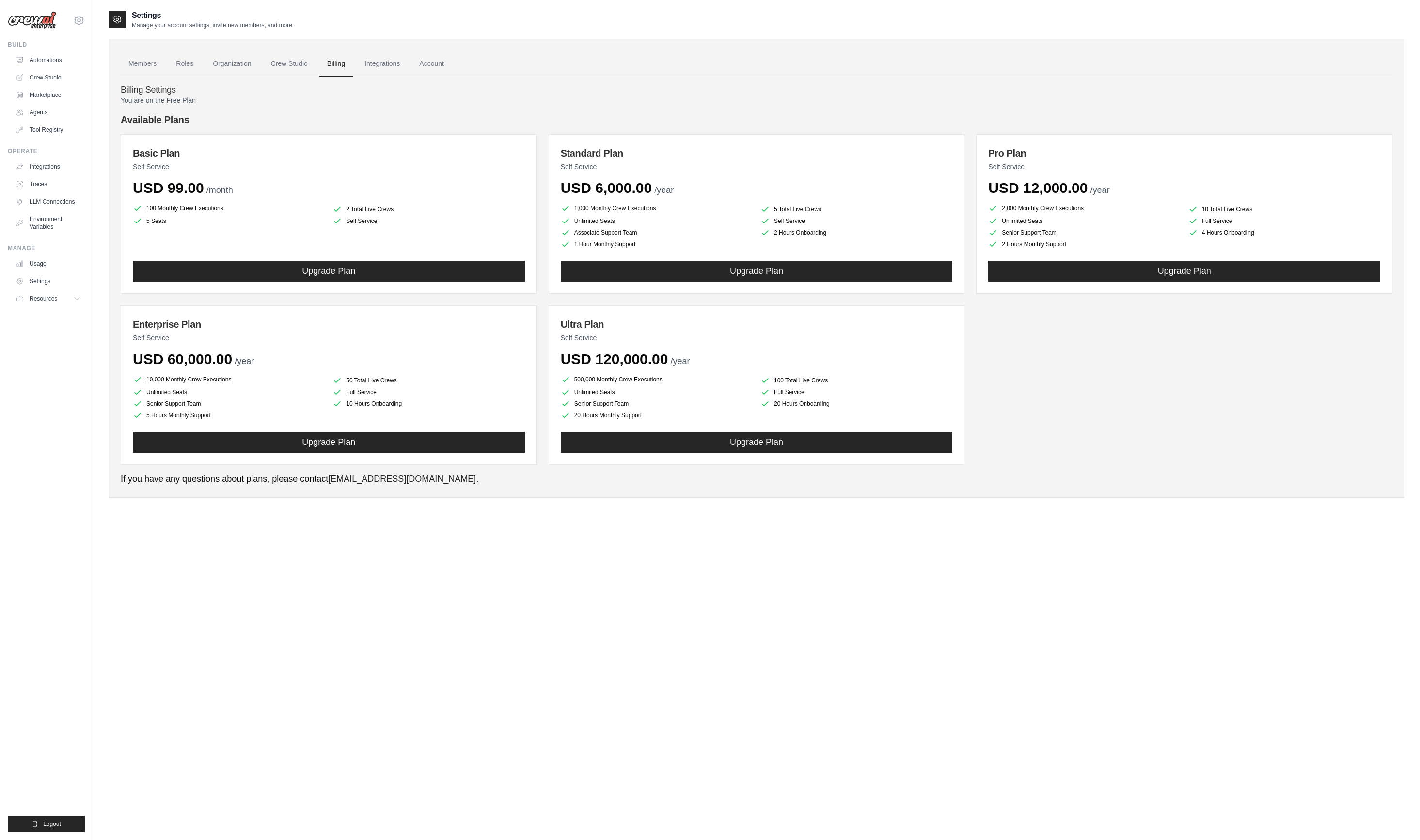
drag, startPoint x: 706, startPoint y: 366, endPoint x: 760, endPoint y: 372, distance: 54.3
click at [760, 372] on div "Ultra Plan Self Service USD 120,000.00 /year 500,000 Monthly Crew Executions 10…" at bounding box center [756, 385] width 416 height 160
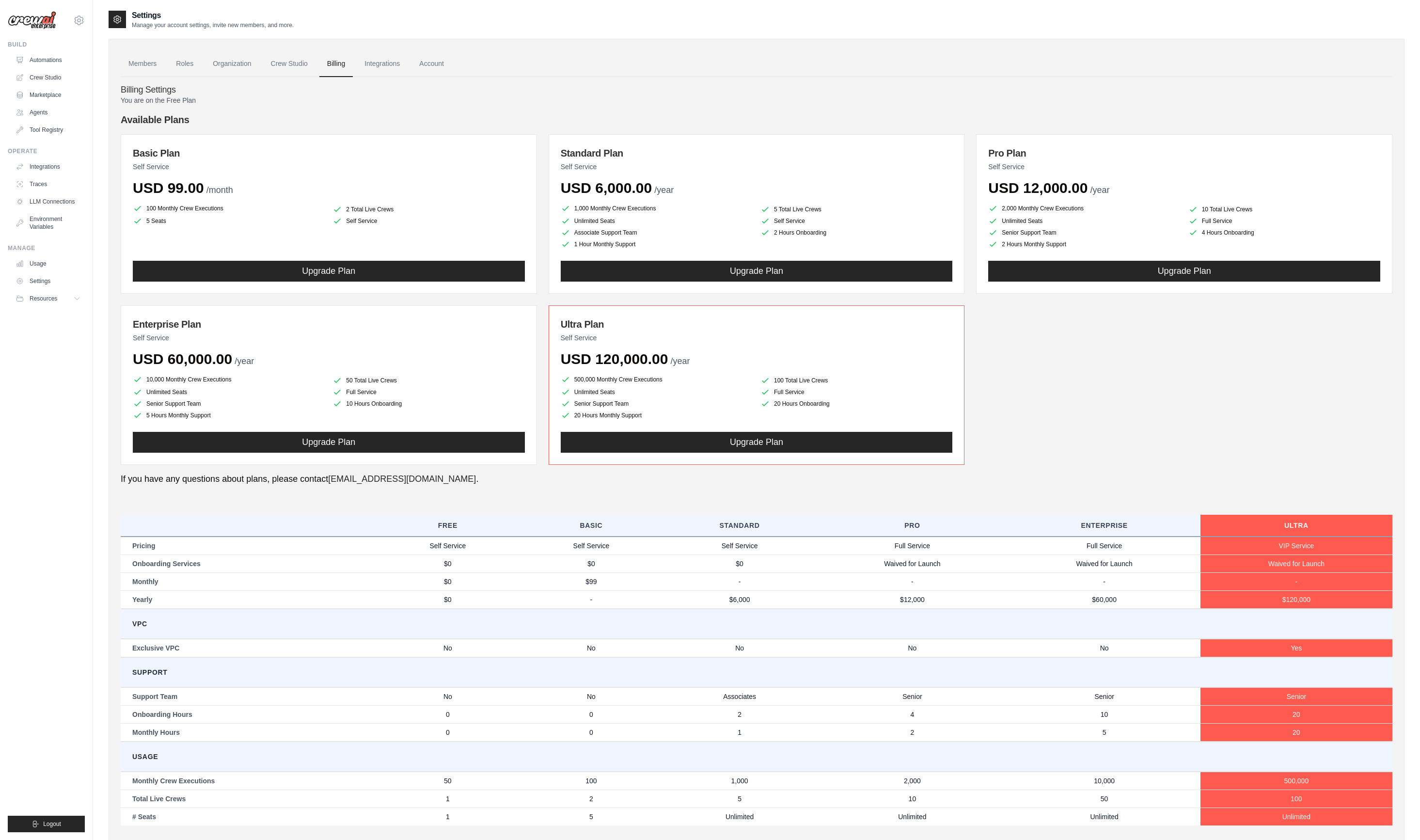
scroll to position [1, 0]
click at [473, 339] on p "Self Service" at bounding box center [329, 337] width 392 height 9
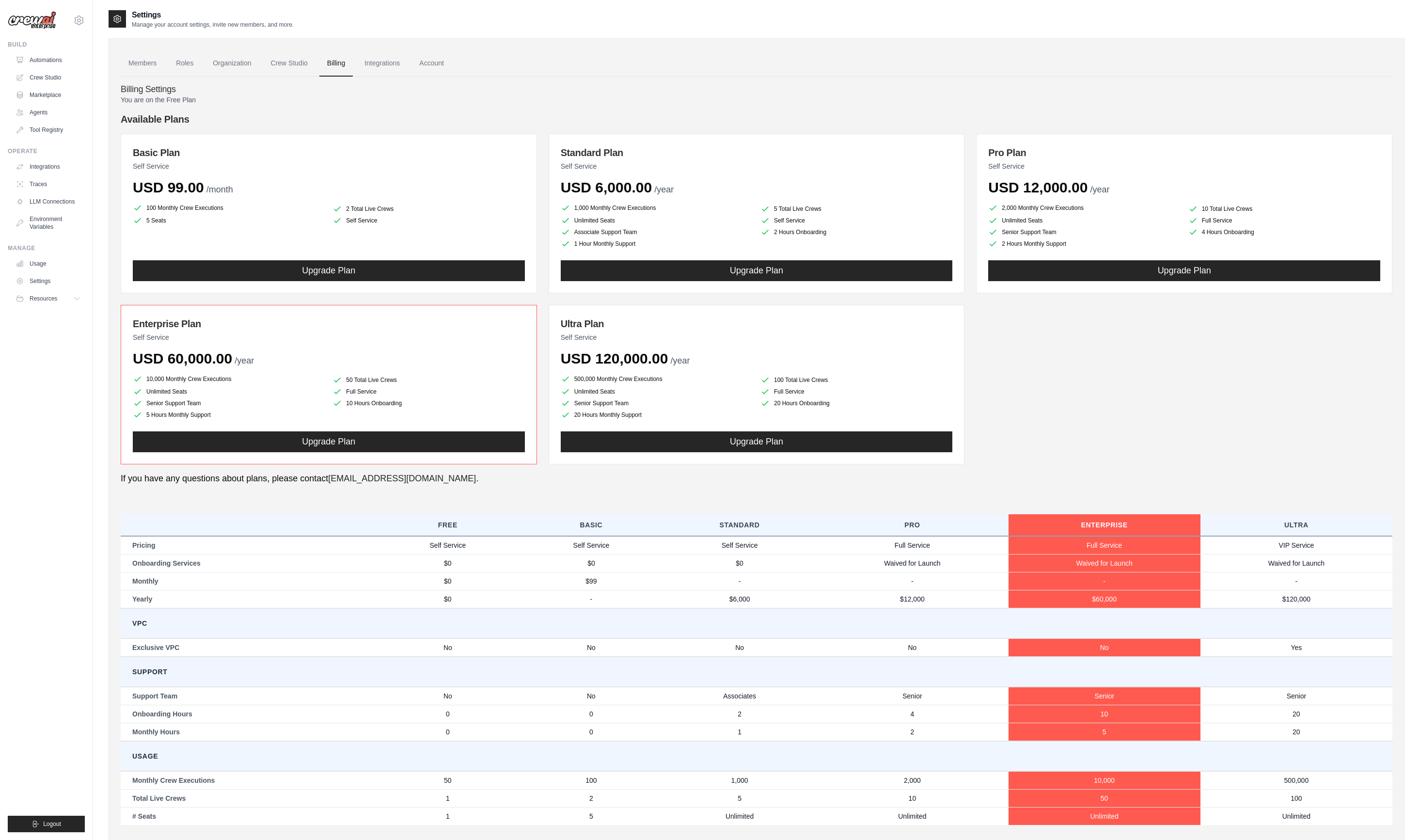
scroll to position [34, 0]
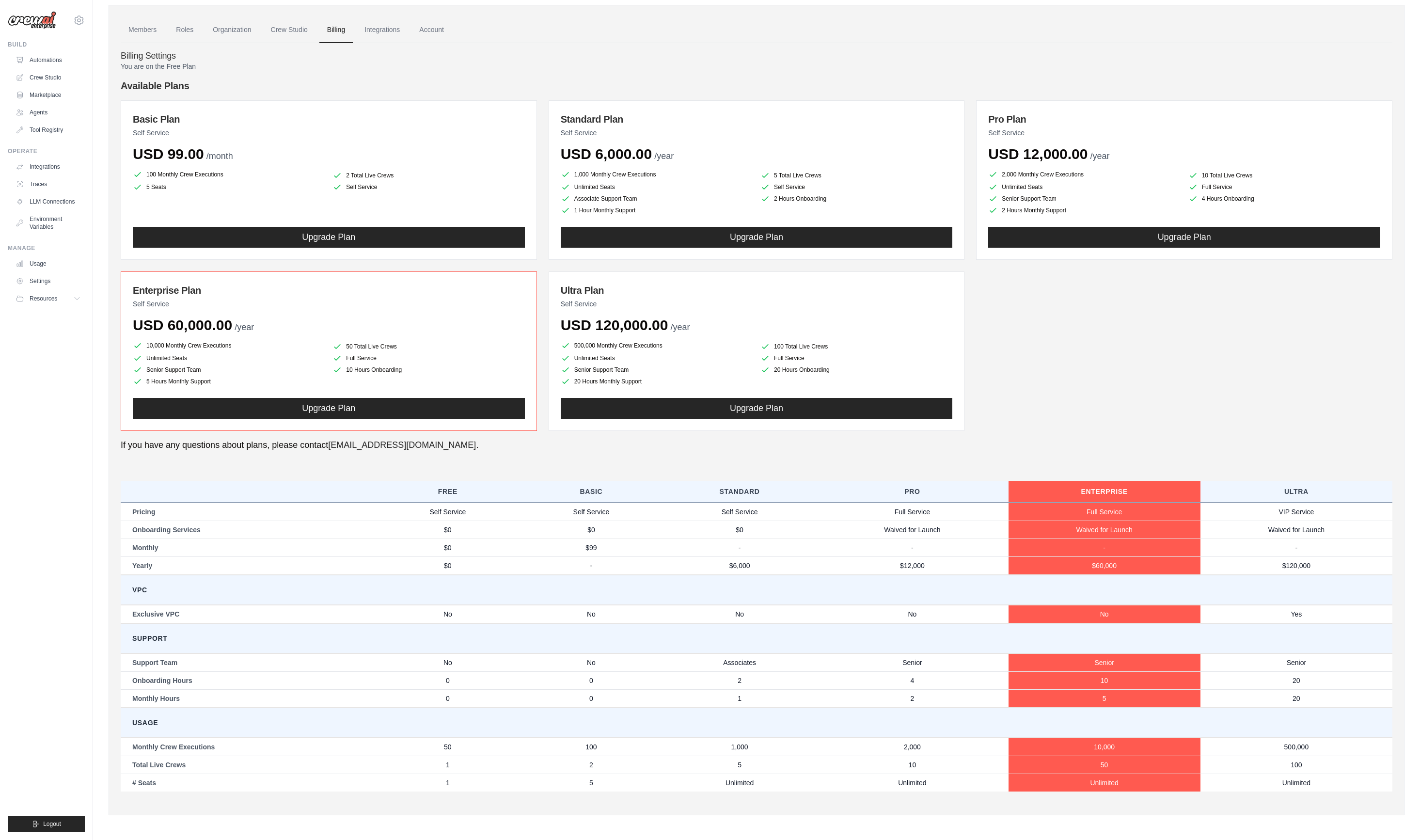
click at [657, 188] on li "Unlimited Seats" at bounding box center [657, 187] width 192 height 9
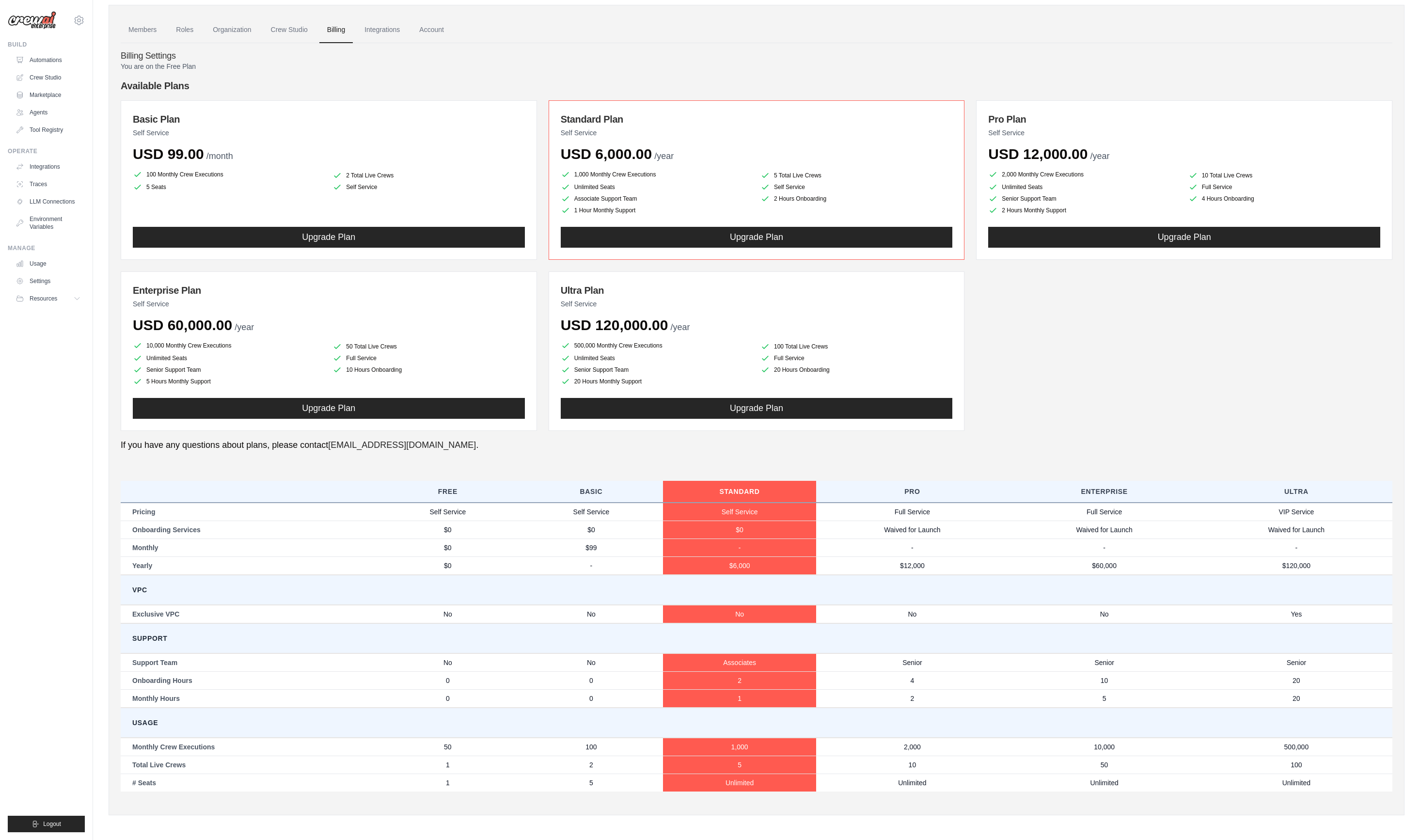
click at [455, 163] on div "Basic Plan Self Service USD 99.00 /month 100 Monthly Crew Executions 2 Total Li…" at bounding box center [329, 180] width 416 height 160
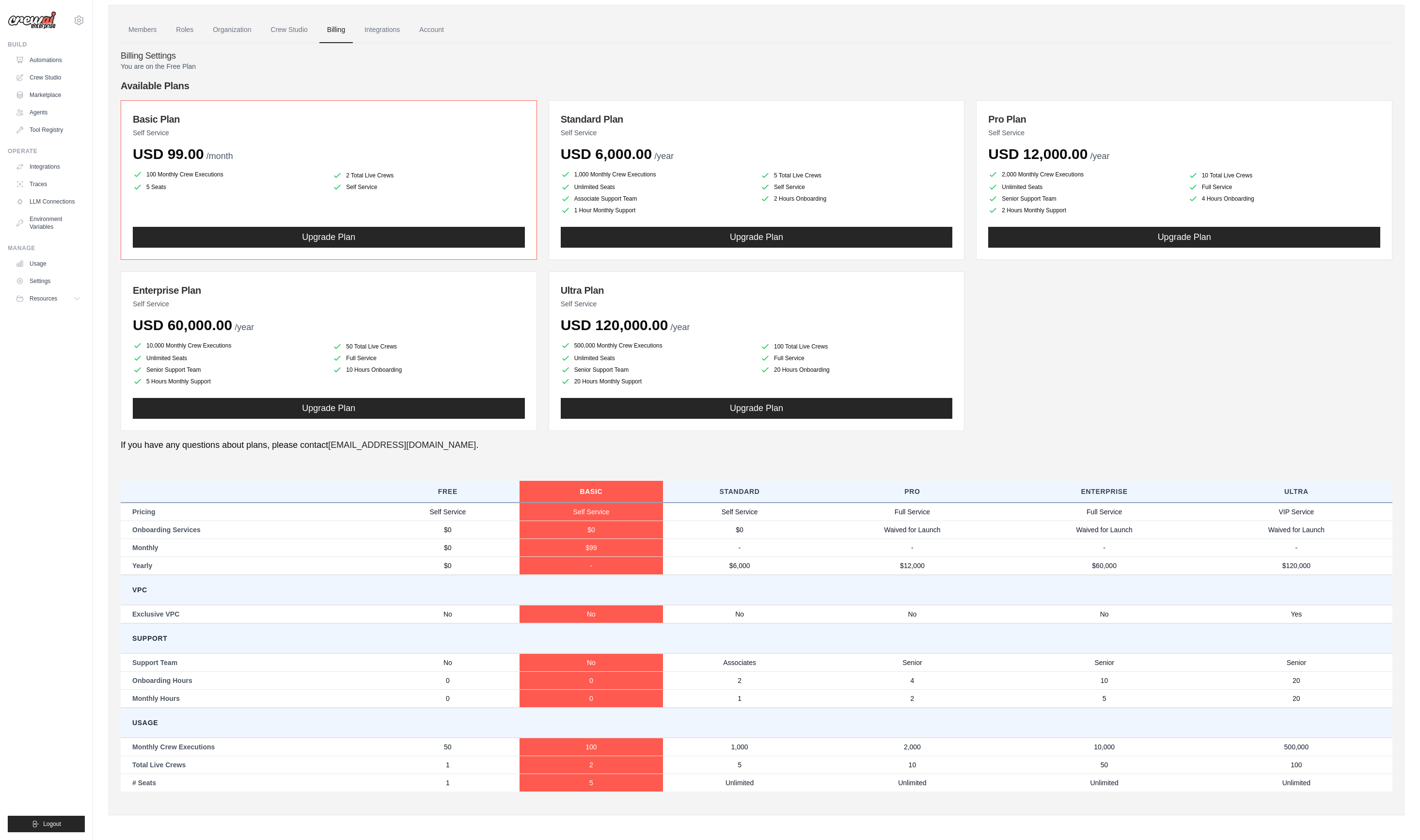
click at [675, 162] on div "Standard Plan Self Service USD 6,000.00 /year 1,000 Monthly Crew Executions 5 T…" at bounding box center [756, 180] width 416 height 160
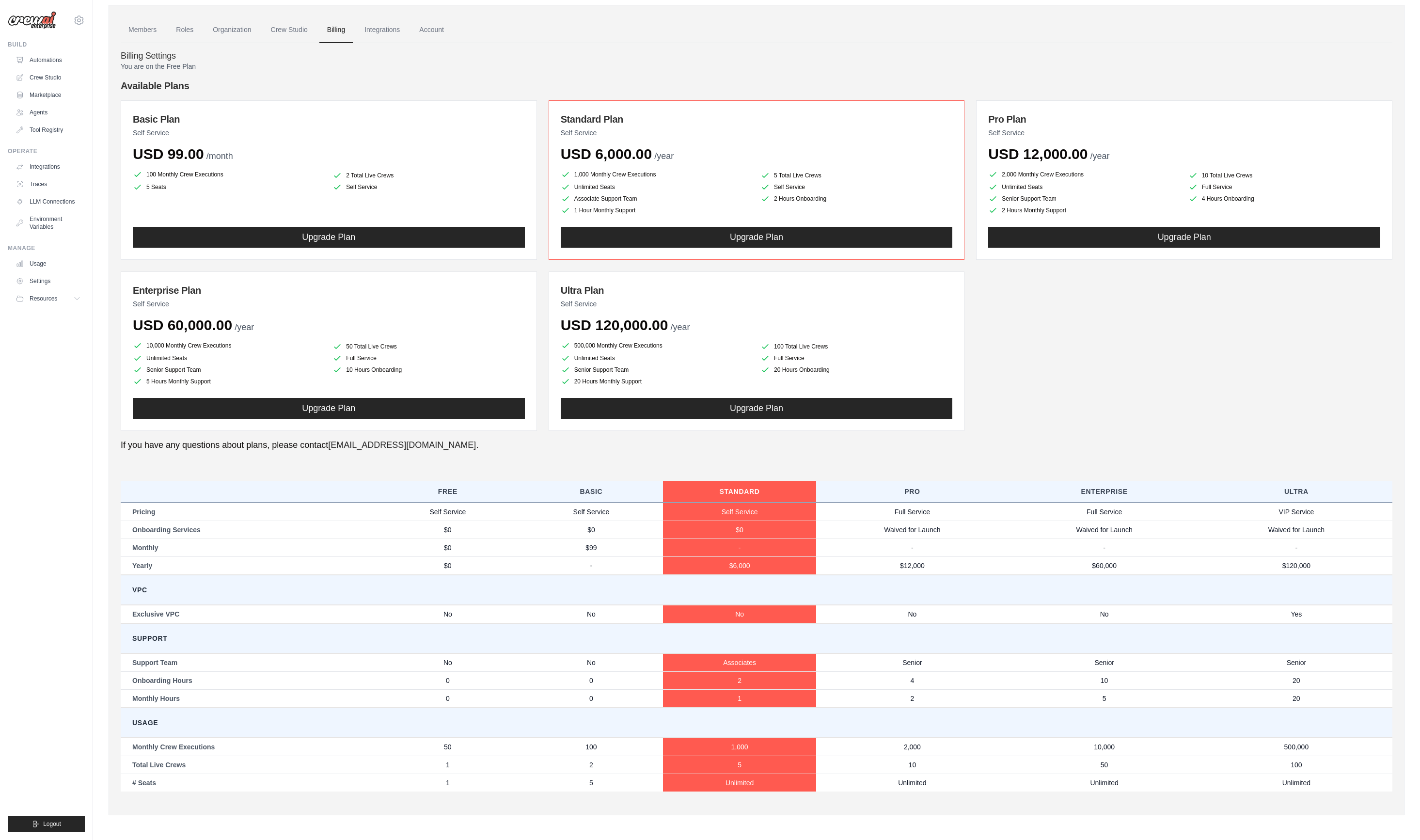
click at [401, 167] on div "Basic Plan Self Service USD 99.00 /month 100 Monthly Crew Executions 2 Total Li…" at bounding box center [329, 180] width 416 height 160
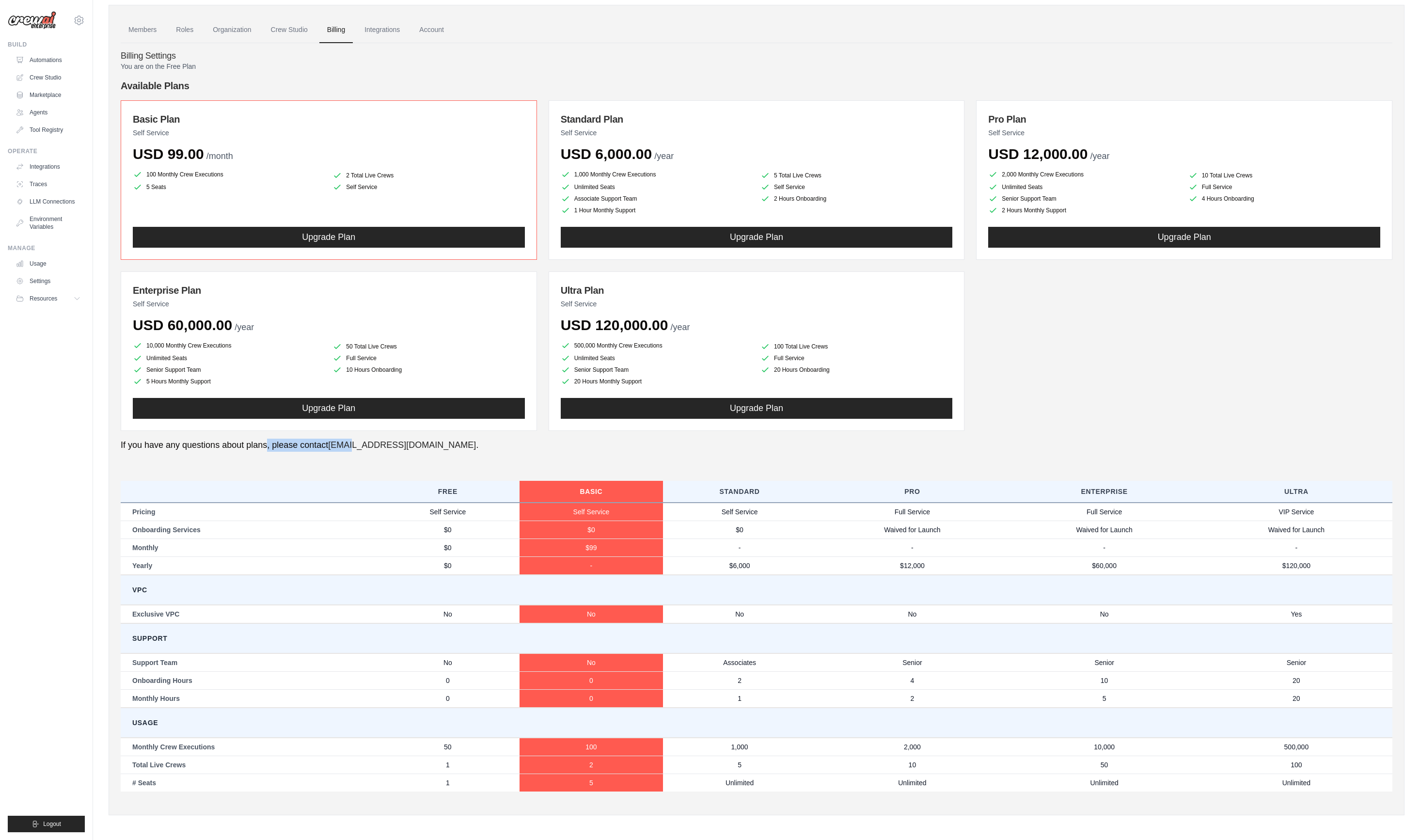
click at [437, 439] on p "If you have any questions about plans, please contact [EMAIL_ADDRESS][DOMAIN_NA…" at bounding box center [756, 445] width 1272 height 13
click at [439, 442] on p "If you have any questions about plans, please contact [EMAIL_ADDRESS][DOMAIN_NA…" at bounding box center [756, 445] width 1272 height 13
click at [468, 443] on p "If you have any questions about plans, please contact [EMAIL_ADDRESS][DOMAIN_NA…" at bounding box center [756, 445] width 1272 height 13
drag, startPoint x: 385, startPoint y: 447, endPoint x: 318, endPoint y: 445, distance: 67.0
click at [318, 445] on p "If you have any questions about plans, please contact [EMAIL_ADDRESS][DOMAIN_NA…" at bounding box center [756, 445] width 1272 height 13
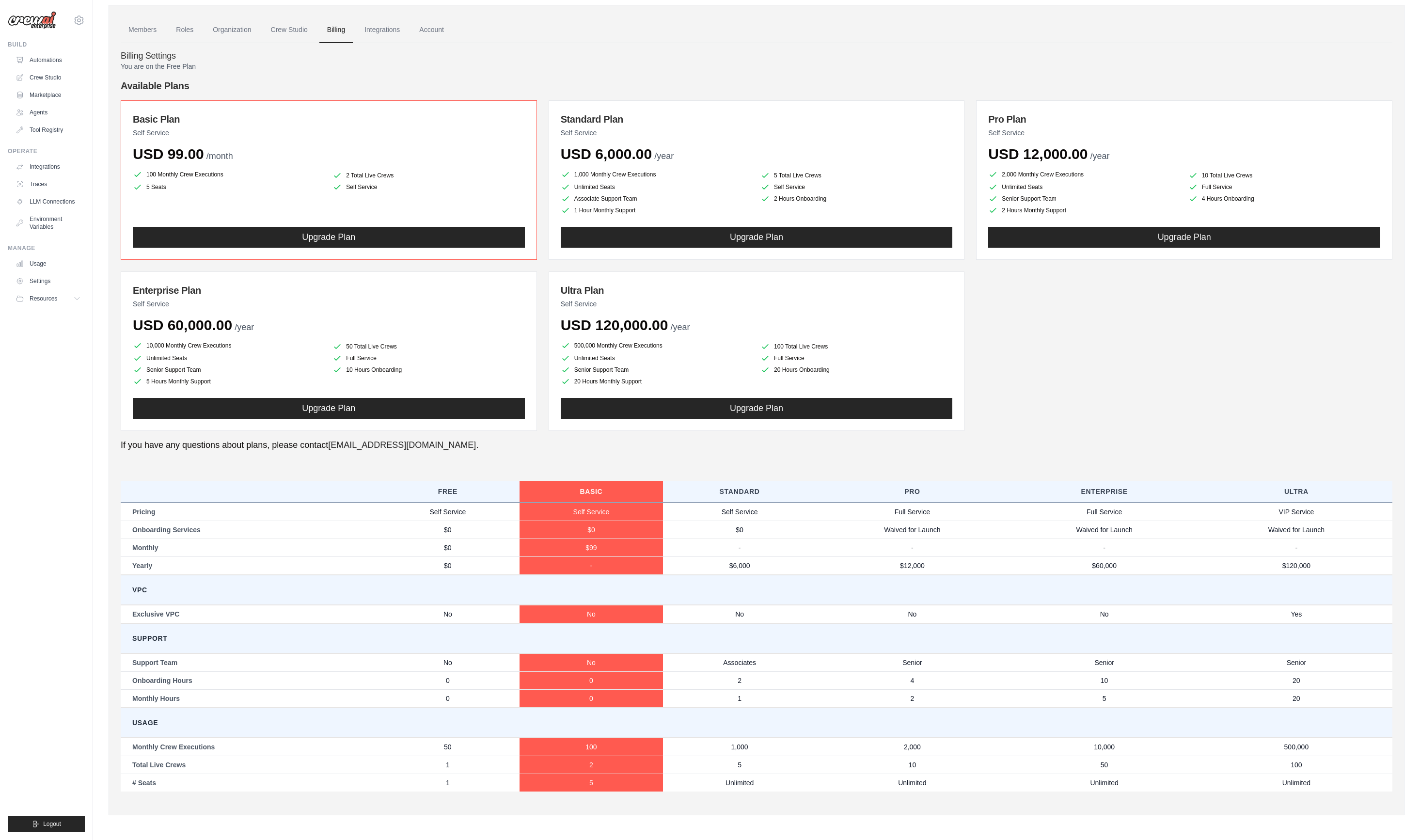
drag, startPoint x: 337, startPoint y: 444, endPoint x: 377, endPoint y: 445, distance: 40.0
click at [372, 445] on p "If you have any questions about plans, please contact [EMAIL_ADDRESS][DOMAIN_NA…" at bounding box center [756, 445] width 1272 height 13
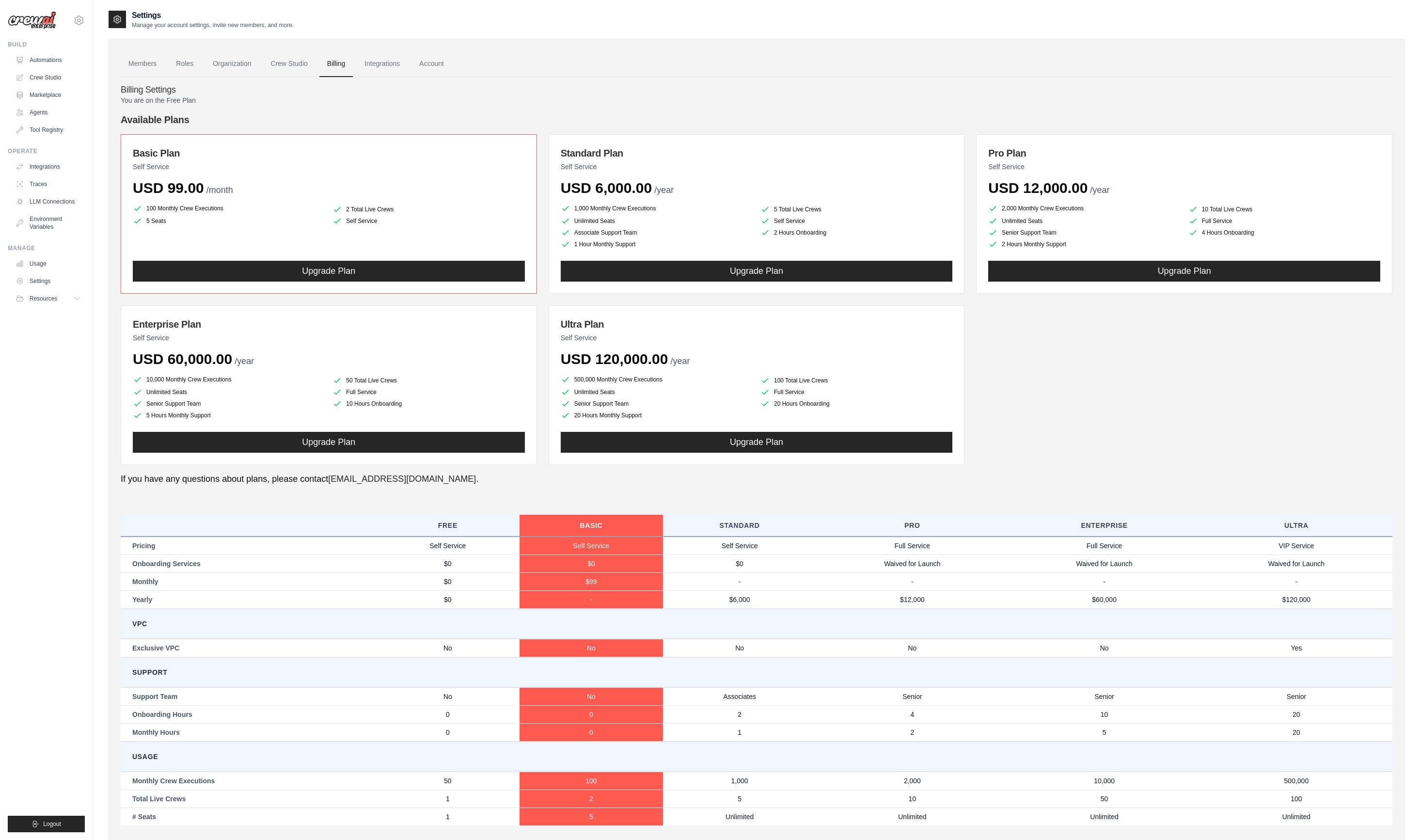
drag, startPoint x: 345, startPoint y: 445, endPoint x: 0, endPoint y: 370, distance: 353.1
